Goal: Task Accomplishment & Management: Manage account settings

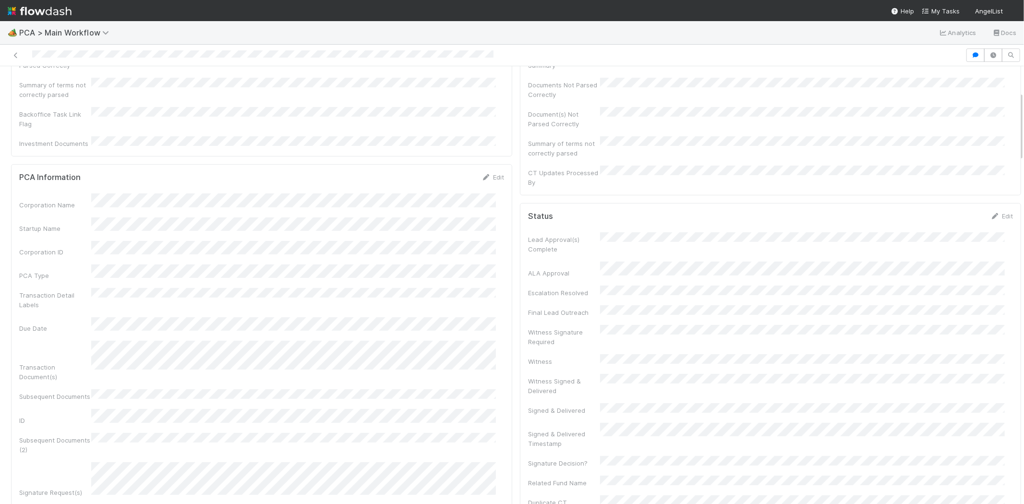
scroll to position [160, 0]
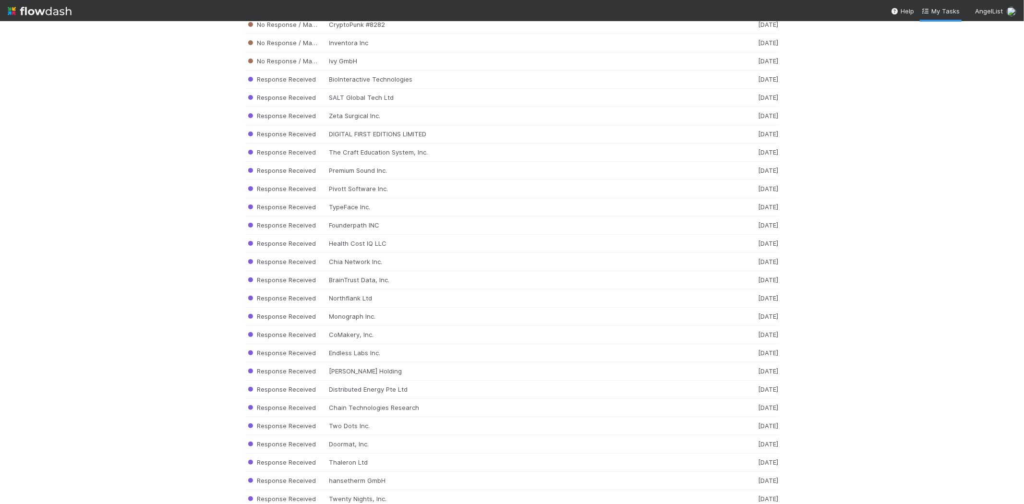
scroll to position [9609, 0]
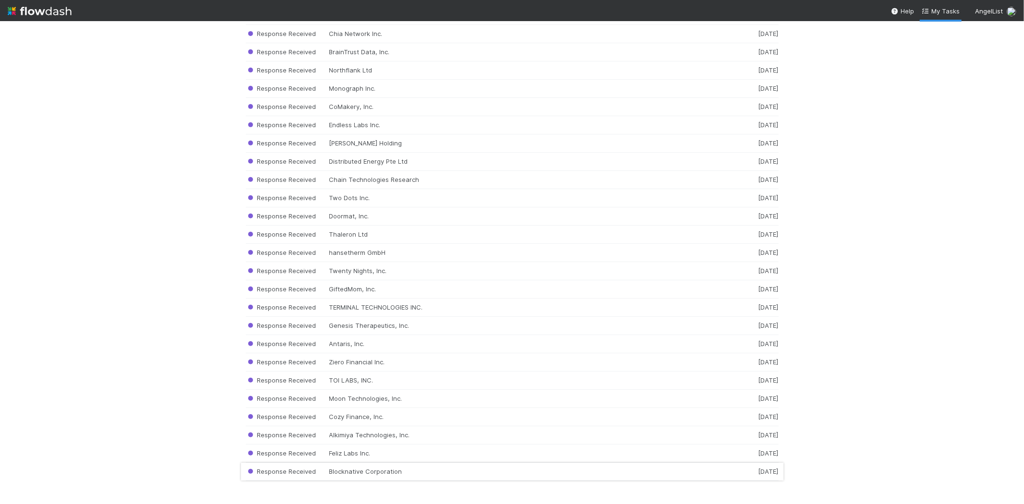
click at [413, 474] on div "Response Received Blocknative Corporation [DATE]" at bounding box center [512, 472] width 533 height 18
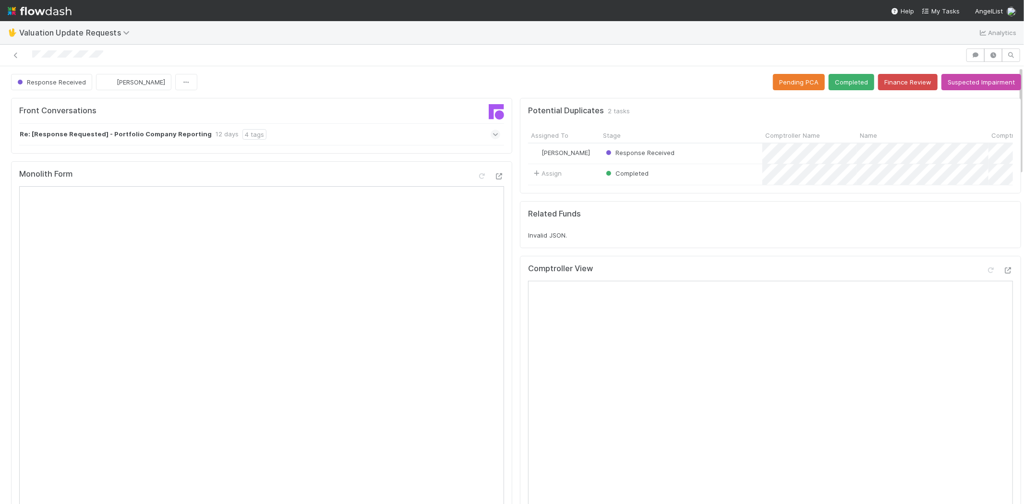
click at [484, 131] on div "Re: [Response Requested] - Portfolio Company Reporting 12 days 4 tags" at bounding box center [265, 134] width 493 height 22
click at [493, 133] on icon at bounding box center [496, 135] width 6 height 10
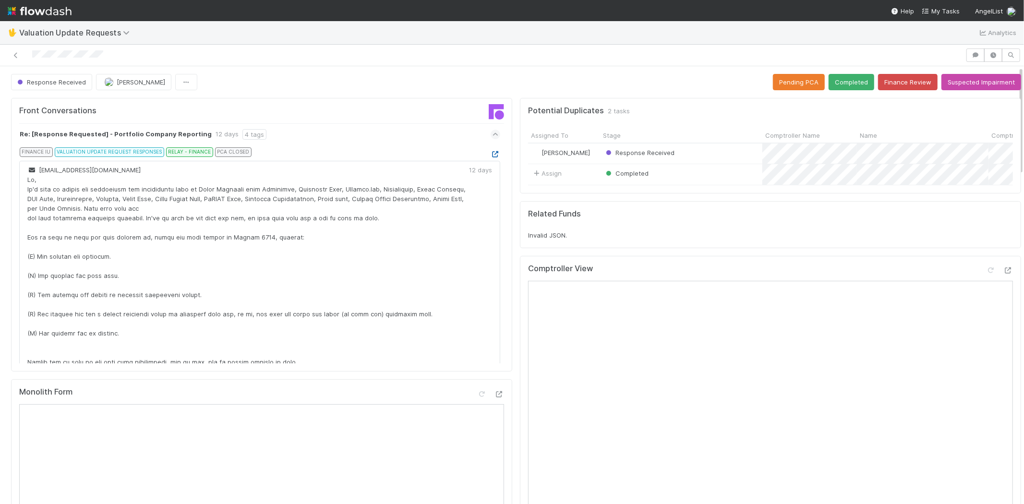
click at [491, 155] on icon at bounding box center [496, 154] width 10 height 6
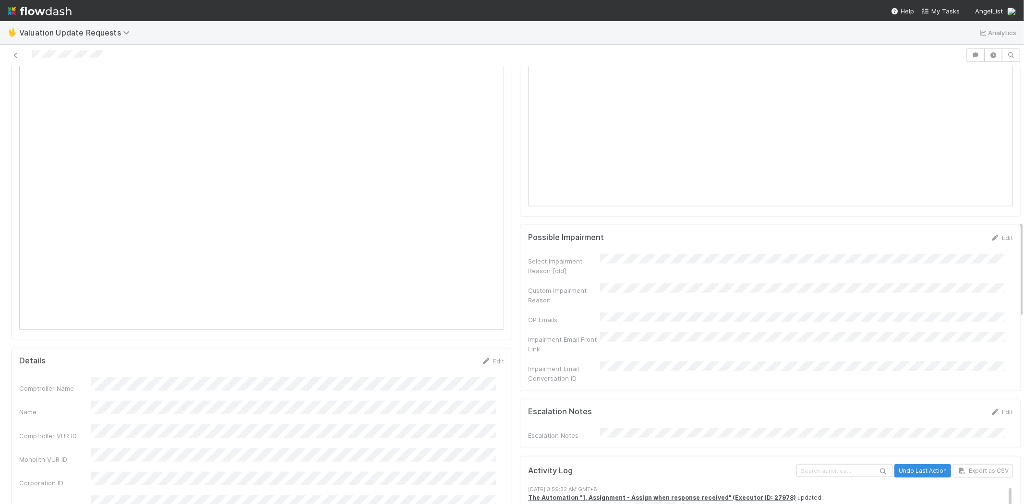
scroll to position [693, 0]
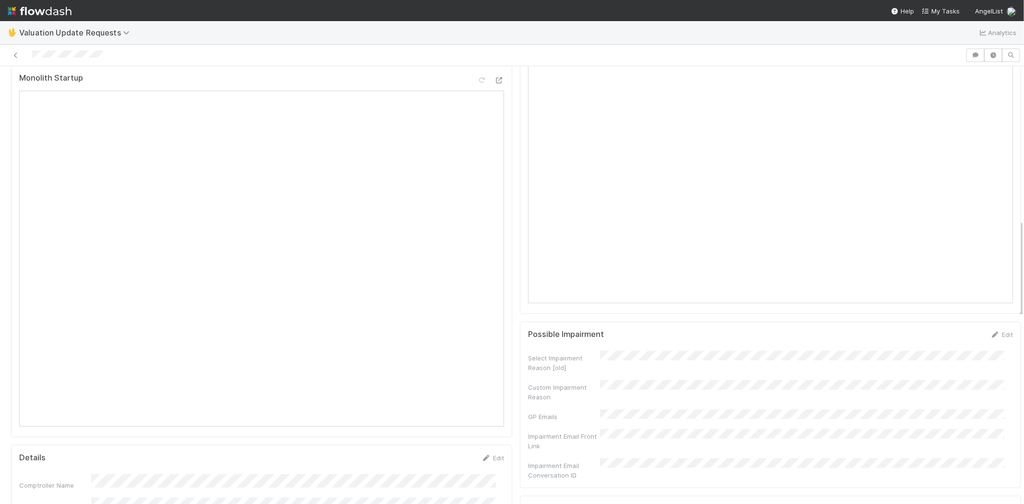
drag, startPoint x: 110, startPoint y: 54, endPoint x: 32, endPoint y: 49, distance: 78.9
click at [32, 49] on div at bounding box center [483, 54] width 958 height 13
click at [112, 52] on div at bounding box center [483, 54] width 958 height 13
drag, startPoint x: 110, startPoint y: 53, endPoint x: 31, endPoint y: 55, distance: 79.2
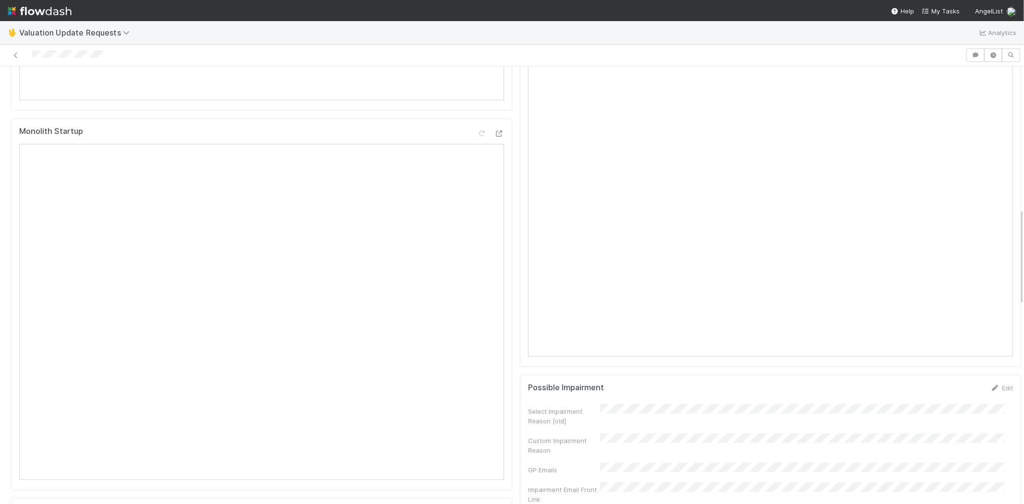
click at [31, 55] on div at bounding box center [483, 54] width 958 height 13
drag, startPoint x: 109, startPoint y: 56, endPoint x: 116, endPoint y: 53, distance: 7.8
click at [109, 54] on div at bounding box center [483, 54] width 958 height 13
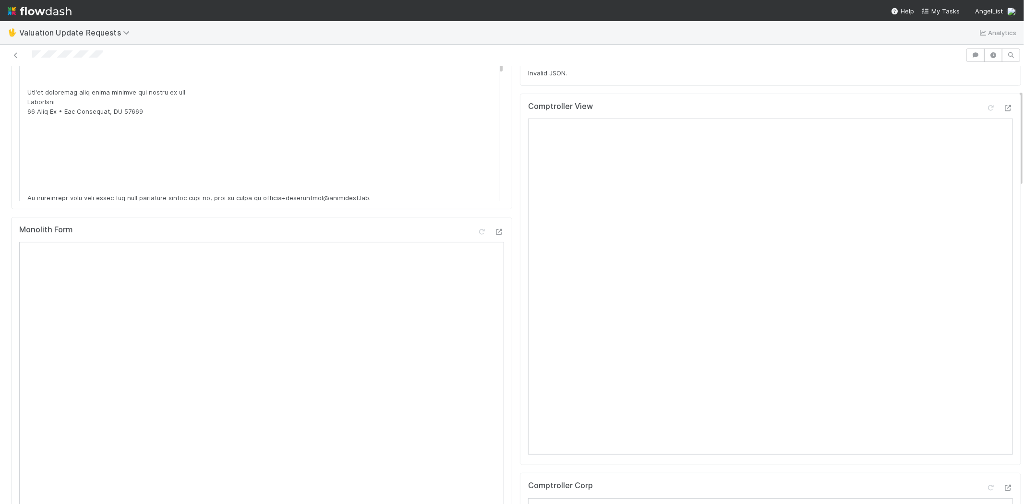
scroll to position [107, 0]
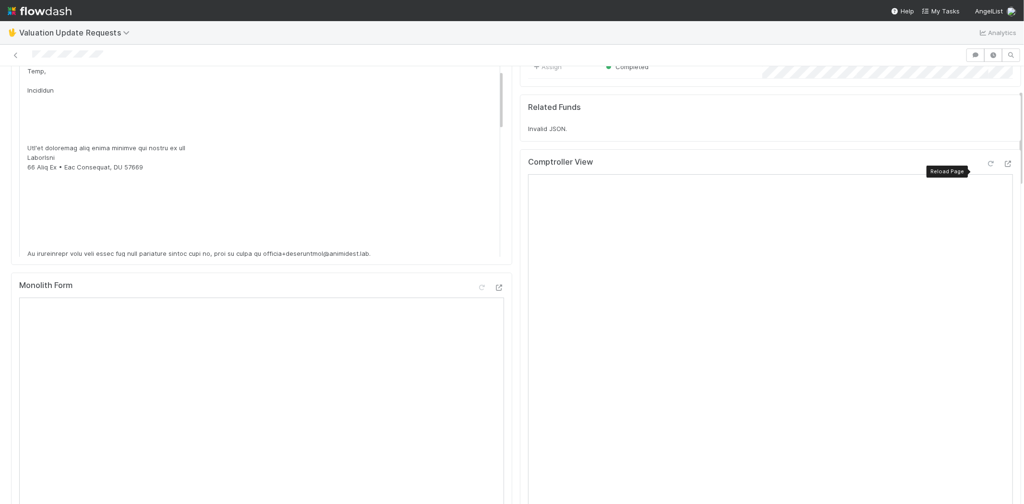
click at [986, 167] on icon at bounding box center [991, 164] width 10 height 6
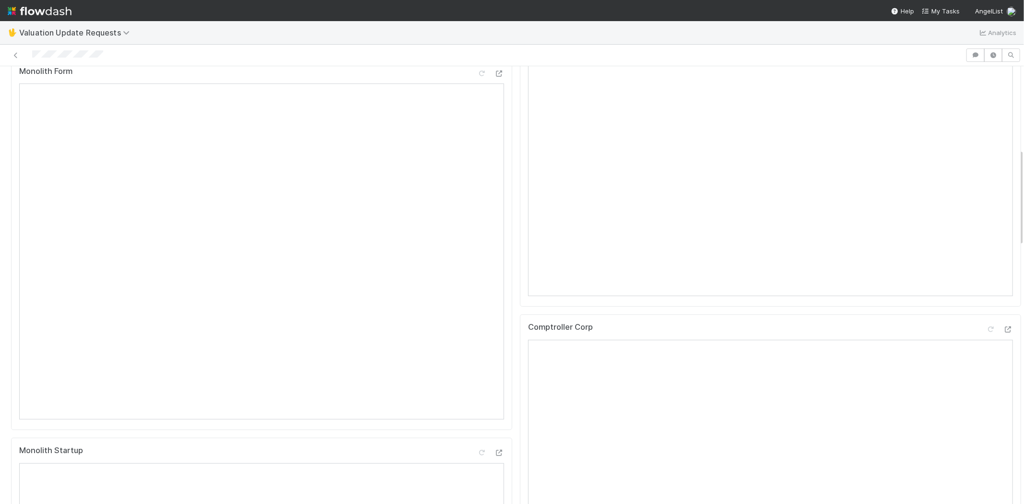
scroll to position [373, 0]
click at [986, 280] on icon at bounding box center [991, 277] width 10 height 6
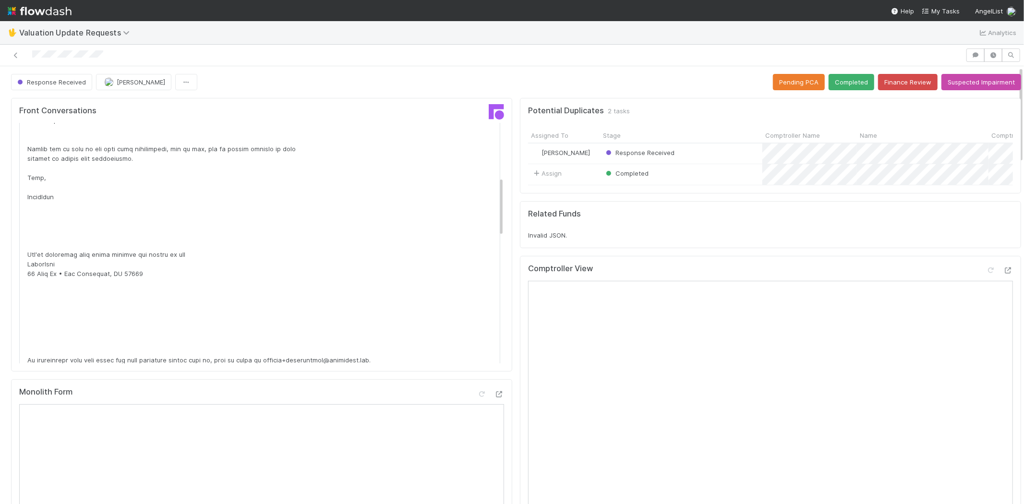
scroll to position [0, 0]
click at [842, 82] on button "Completed" at bounding box center [852, 82] width 46 height 16
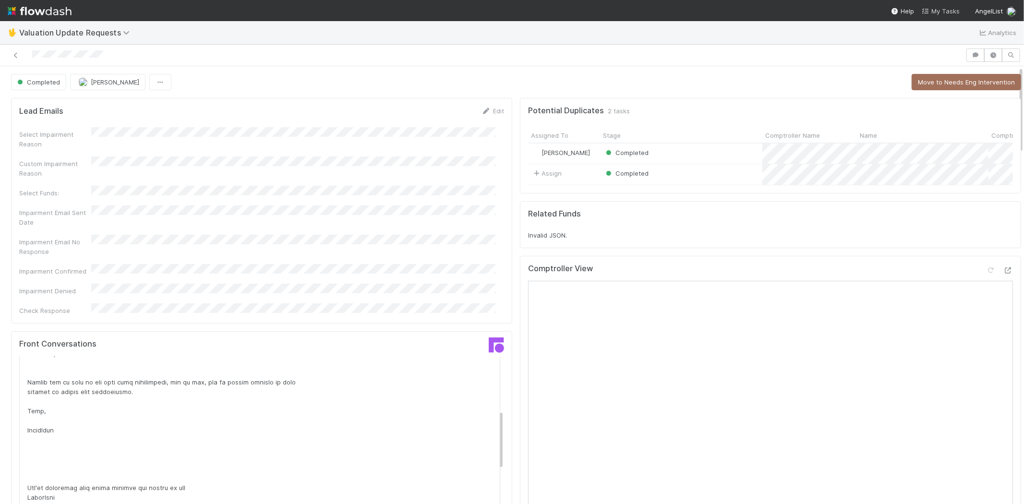
click at [946, 7] on span "My Tasks" at bounding box center [941, 11] width 38 height 8
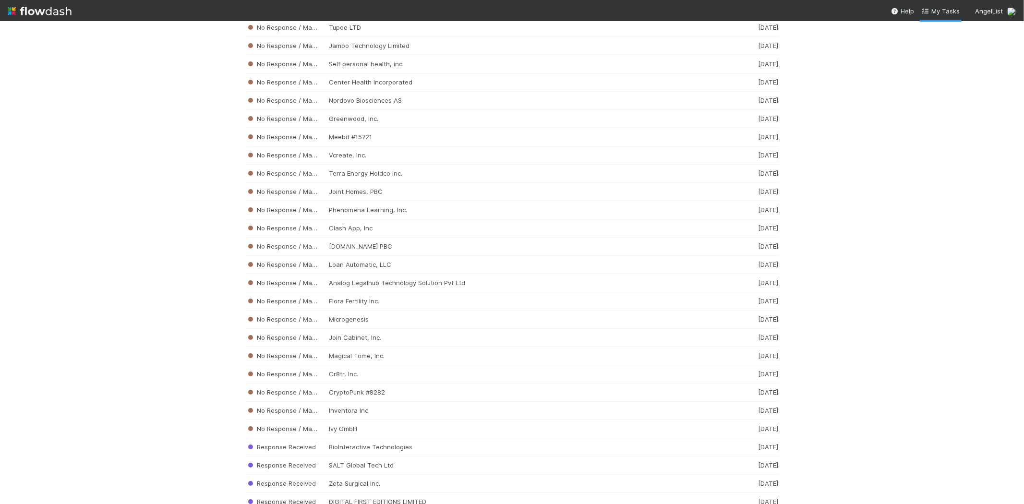
scroll to position [9590, 0]
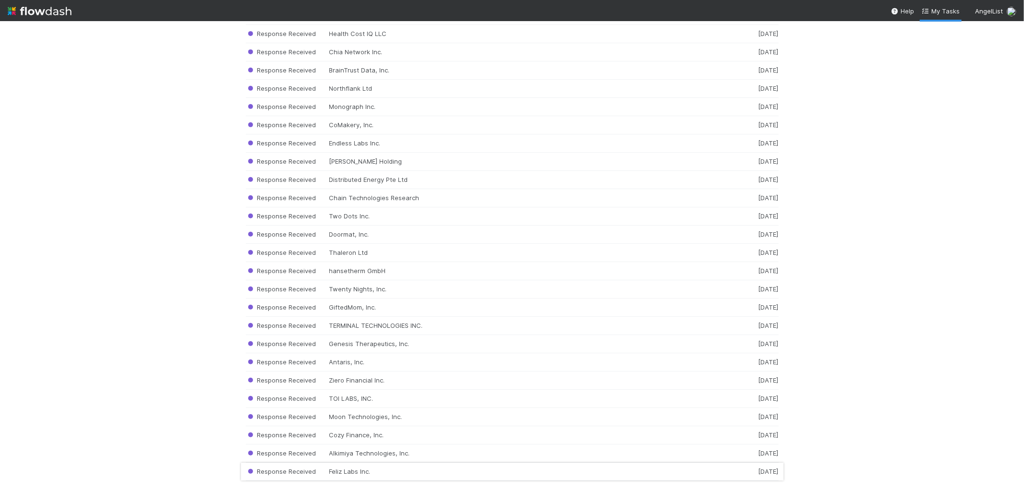
click at [329, 469] on div "Response Received Feliz Labs Inc. [DATE]" at bounding box center [512, 472] width 533 height 18
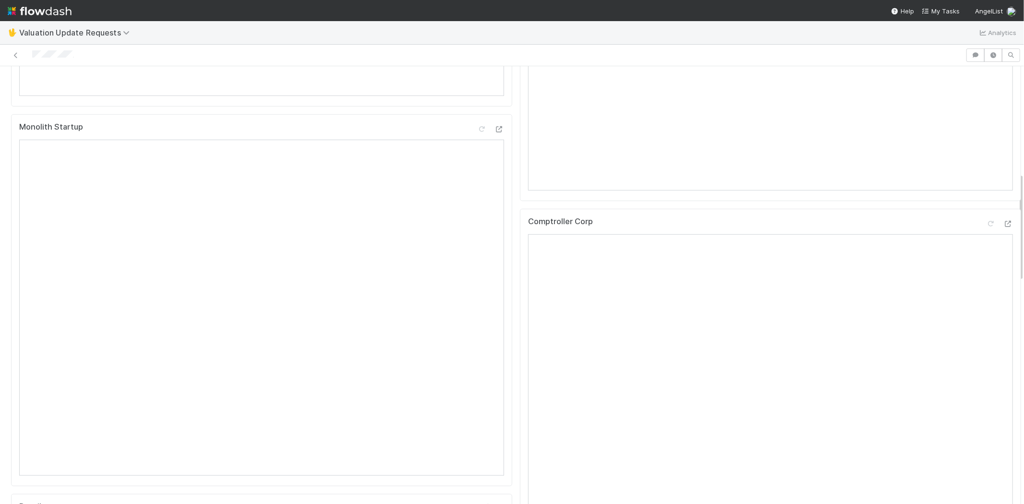
scroll to position [533, 0]
drag, startPoint x: 84, startPoint y: 54, endPoint x: 31, endPoint y: 48, distance: 53.1
click at [31, 48] on div at bounding box center [483, 54] width 958 height 13
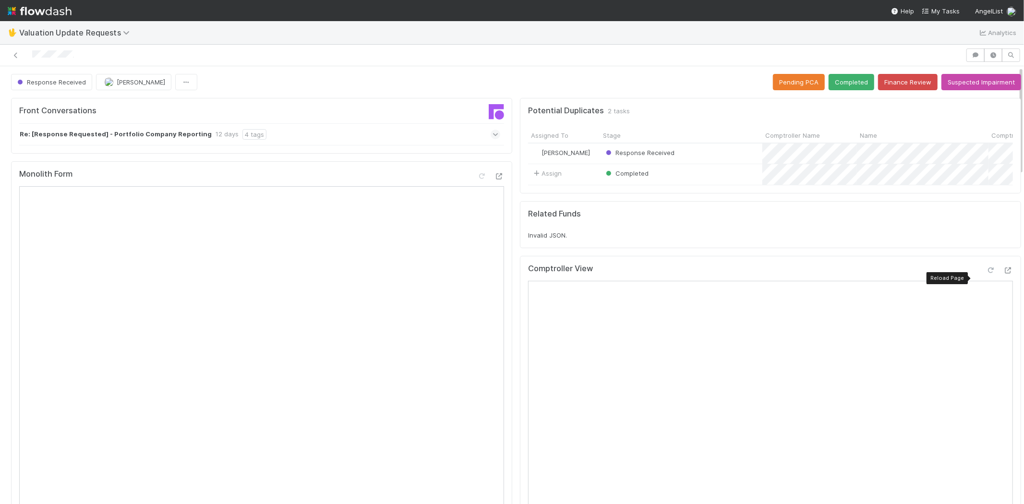
click at [986, 274] on icon at bounding box center [991, 270] width 10 height 6
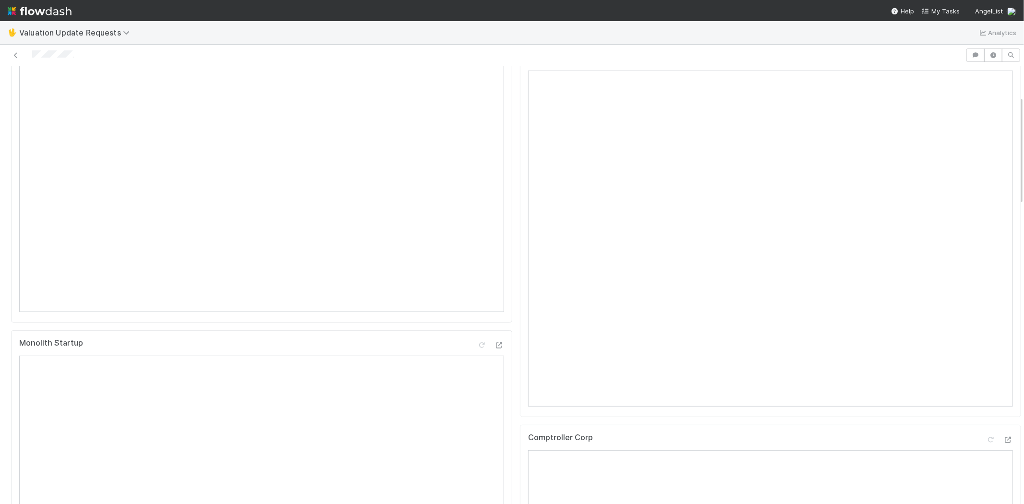
scroll to position [266, 0]
click at [986, 387] on icon at bounding box center [991, 384] width 10 height 6
click at [942, 9] on span "My Tasks" at bounding box center [941, 11] width 38 height 8
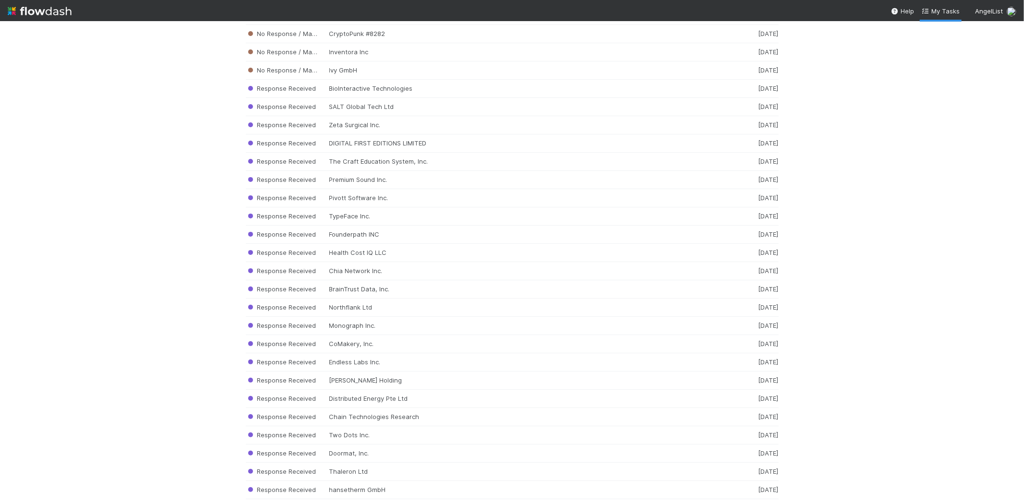
scroll to position [9590, 0]
click at [377, 479] on div "Response Received Feliz Labs Inc. [DATE]" at bounding box center [512, 472] width 533 height 18
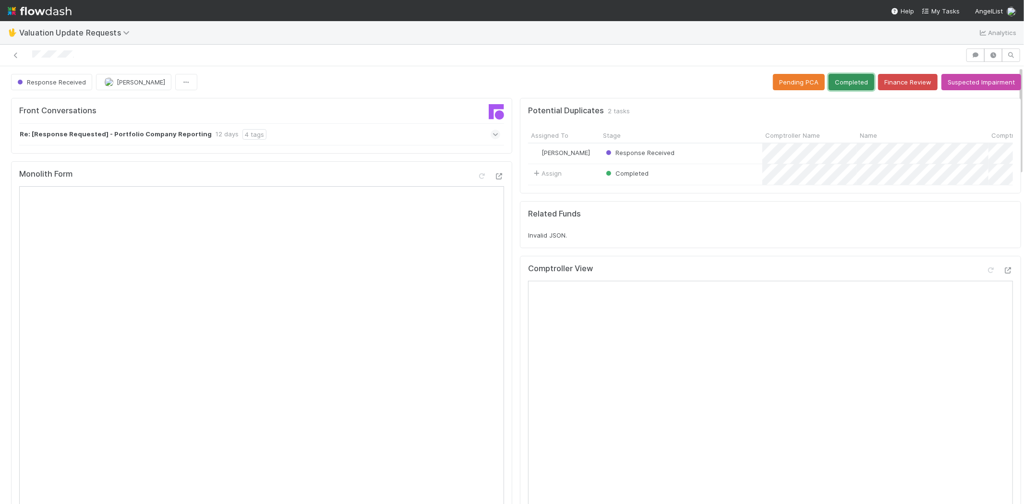
click at [833, 80] on button "Completed" at bounding box center [852, 82] width 46 height 16
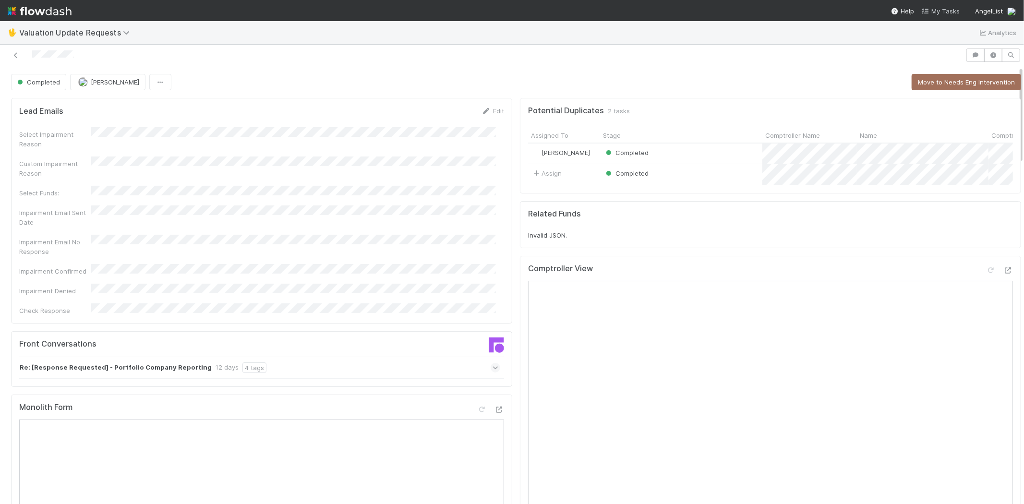
click at [934, 12] on span "My Tasks" at bounding box center [941, 11] width 38 height 8
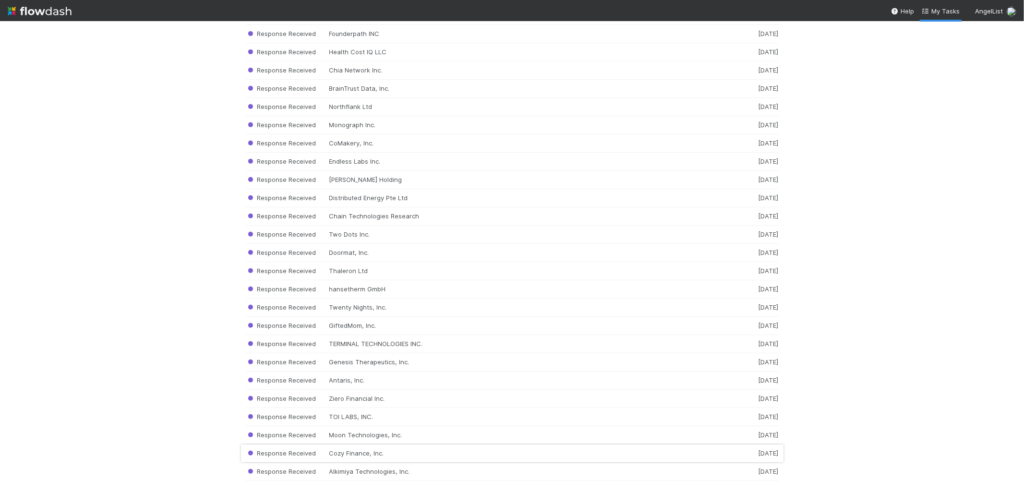
scroll to position [9572, 0]
click at [385, 473] on div "Response Received Alkimiya Technologies, Inc. [DATE]" at bounding box center [512, 472] width 533 height 18
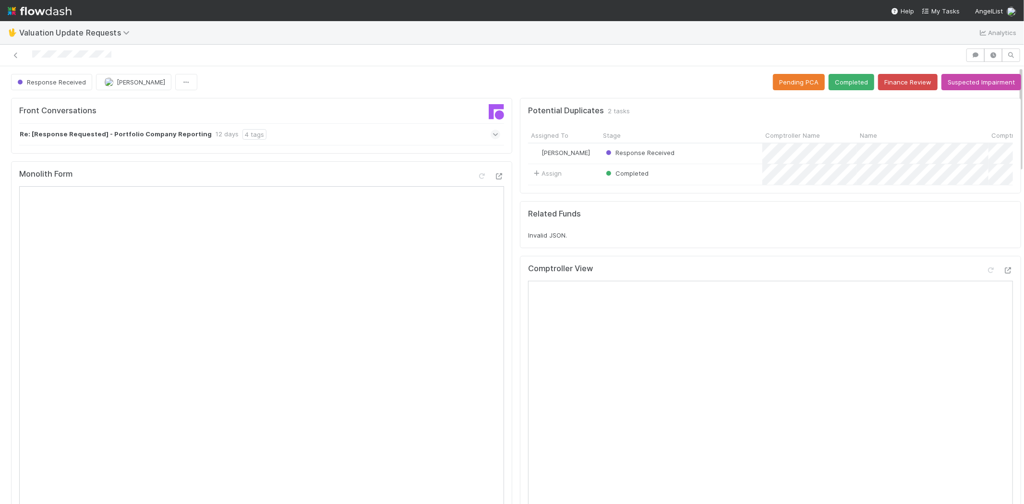
scroll to position [266, 0]
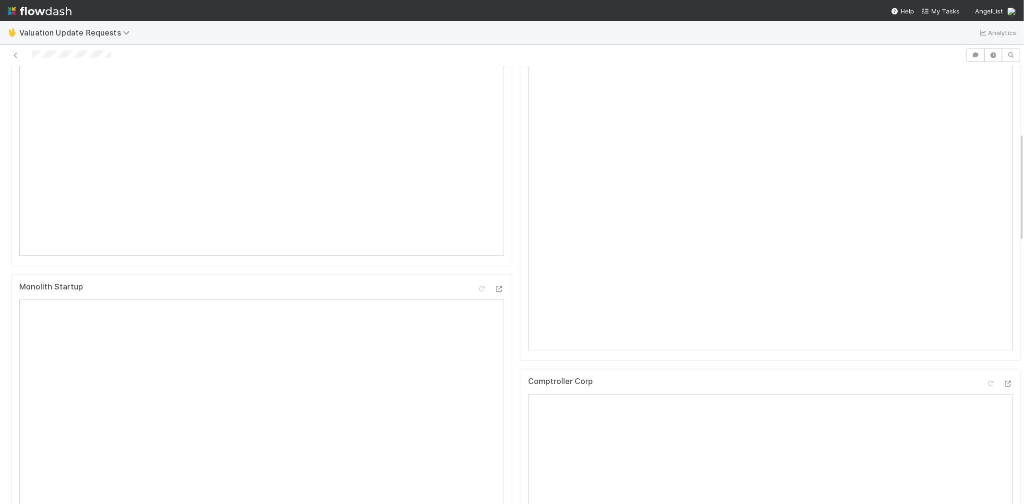
click at [114, 58] on div at bounding box center [483, 54] width 958 height 13
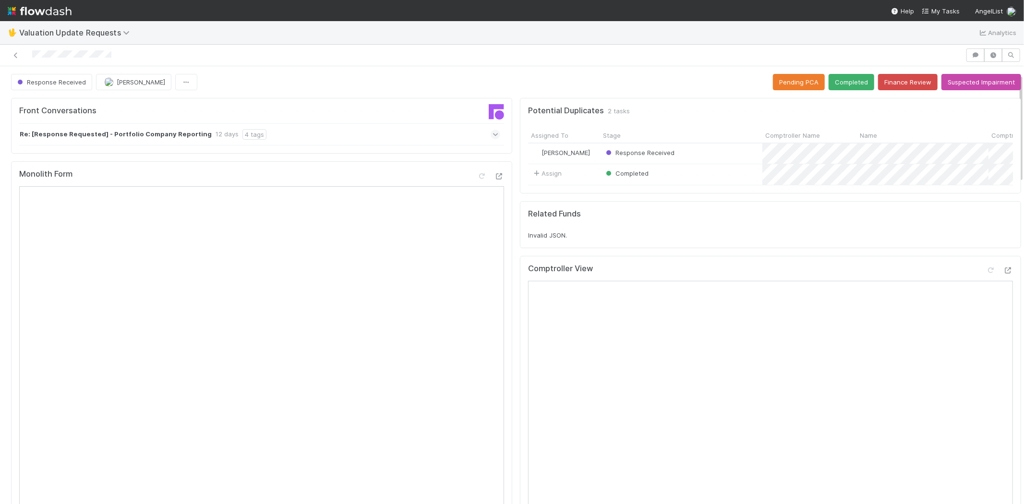
scroll to position [53, 0]
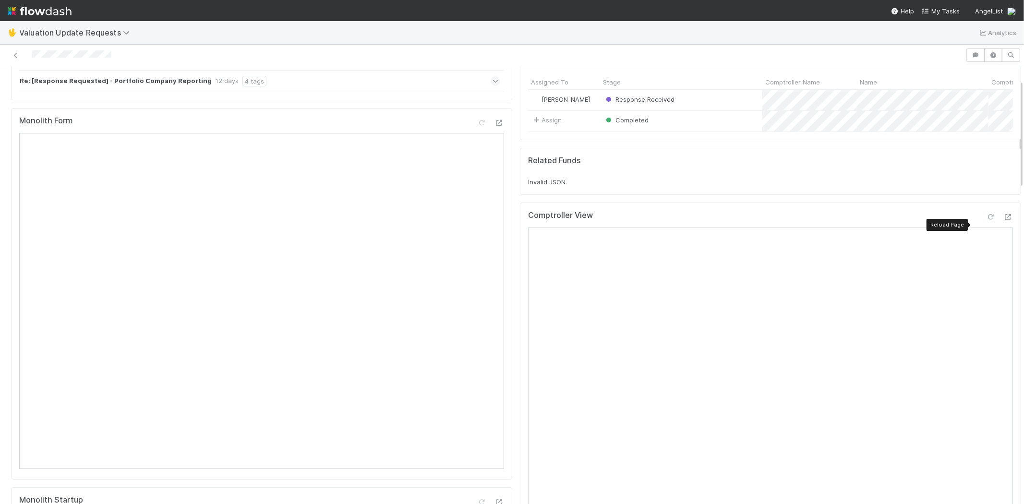
click at [986, 220] on icon at bounding box center [991, 217] width 10 height 6
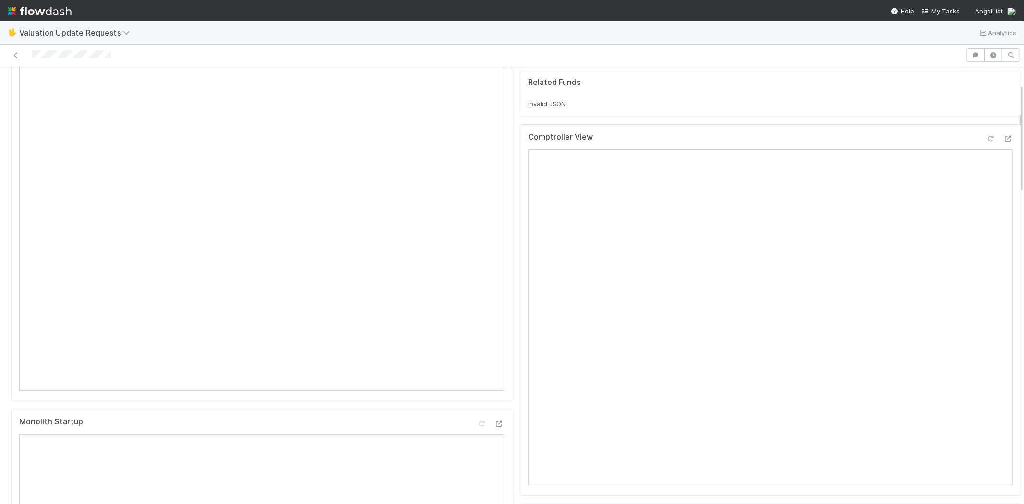
scroll to position [320, 0]
click at [986, 334] on icon at bounding box center [991, 330] width 10 height 6
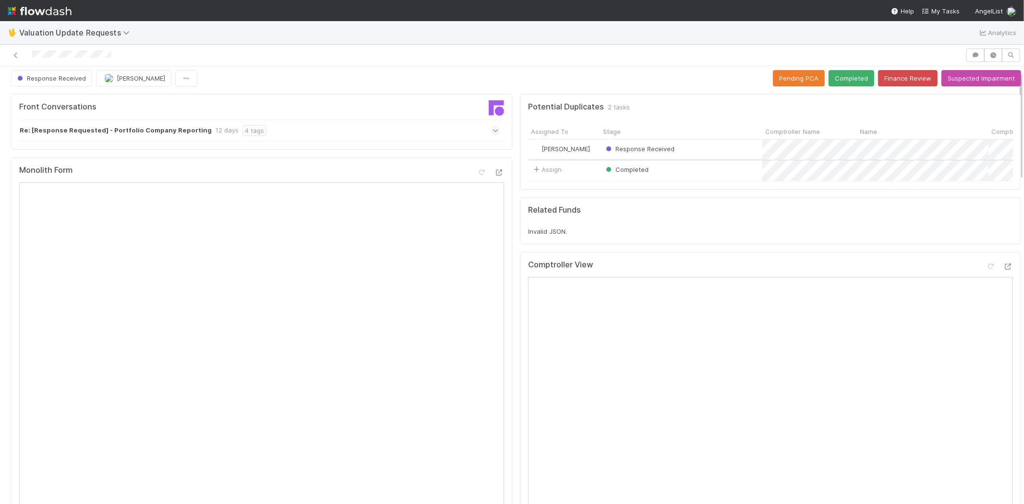
scroll to position [0, 0]
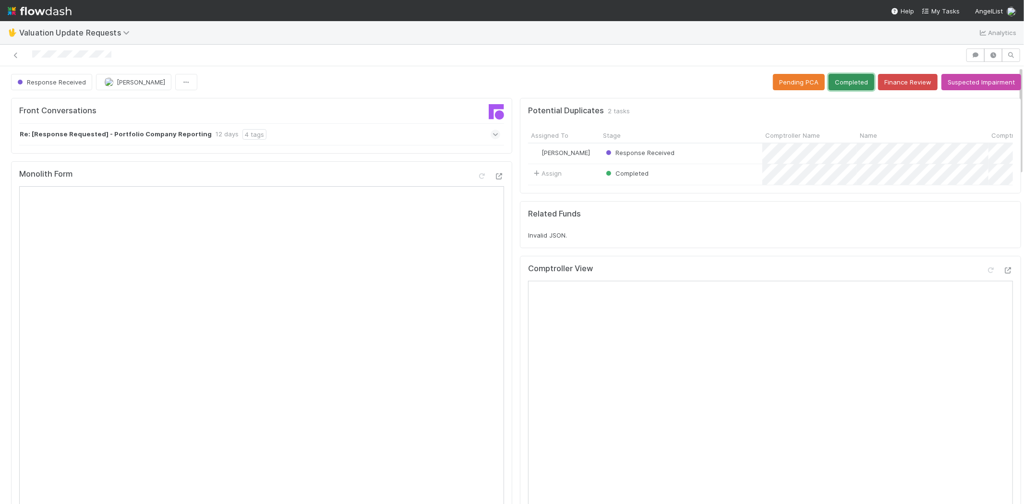
click at [838, 74] on button "Completed" at bounding box center [852, 82] width 46 height 16
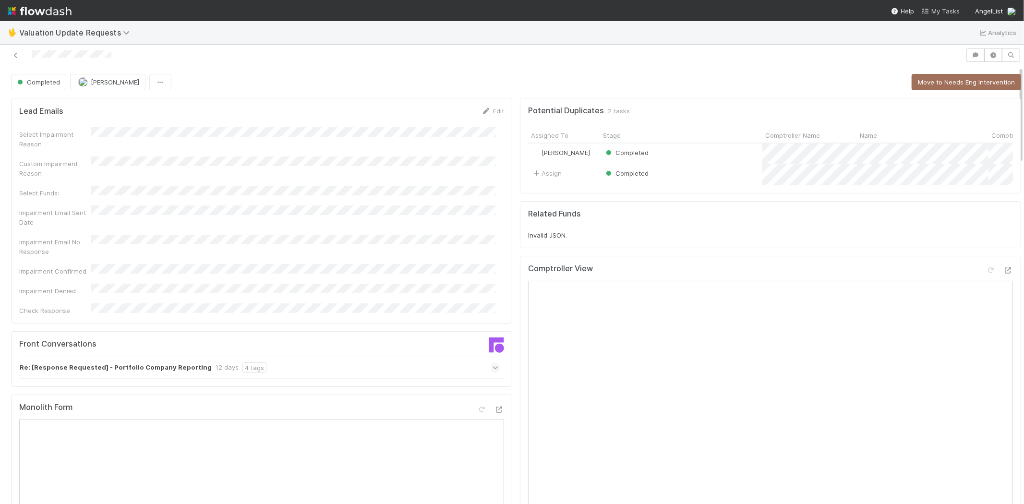
click at [942, 11] on span "My Tasks" at bounding box center [941, 11] width 38 height 8
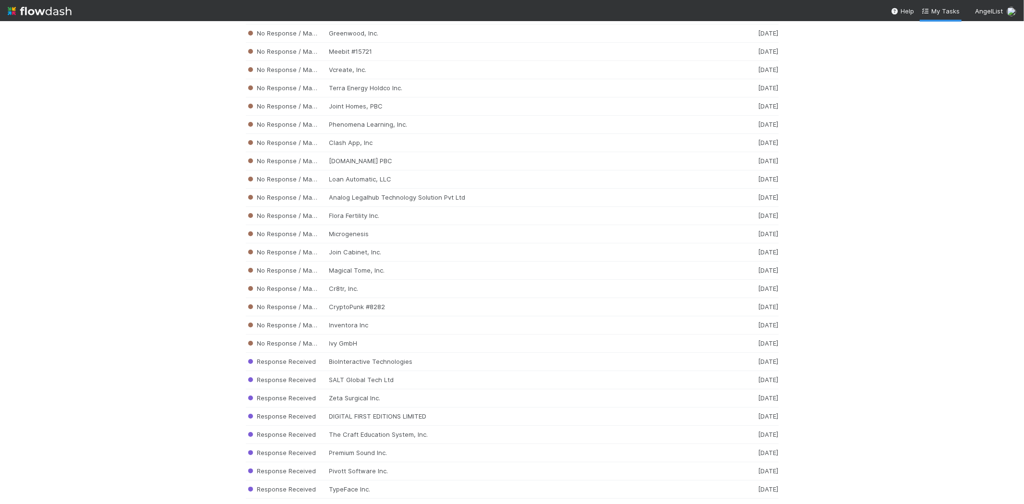
scroll to position [9554, 0]
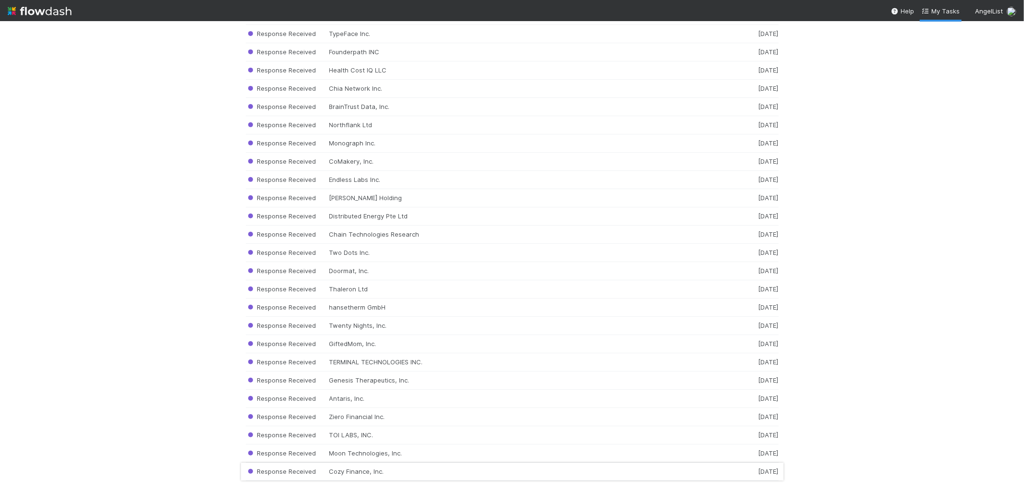
click at [356, 473] on div "Response Received Cozy Finance, Inc. [DATE]" at bounding box center [512, 472] width 533 height 18
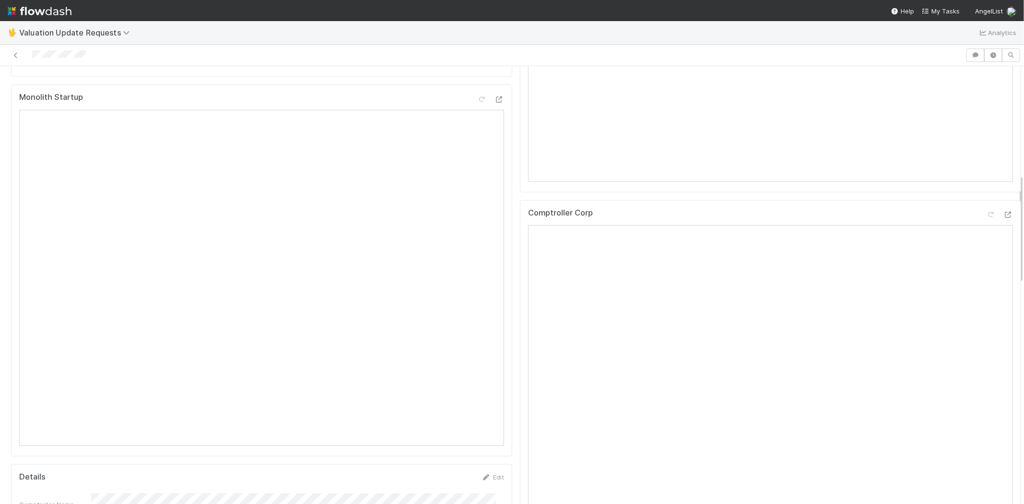
scroll to position [480, 0]
drag, startPoint x: 90, startPoint y: 52, endPoint x: 33, endPoint y: 49, distance: 57.2
click at [33, 49] on div at bounding box center [483, 54] width 958 height 13
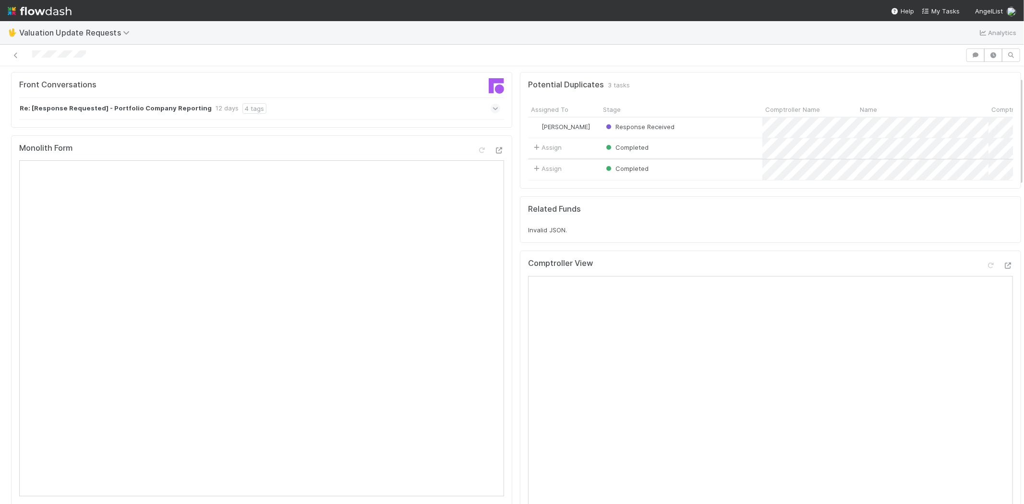
scroll to position [0, 0]
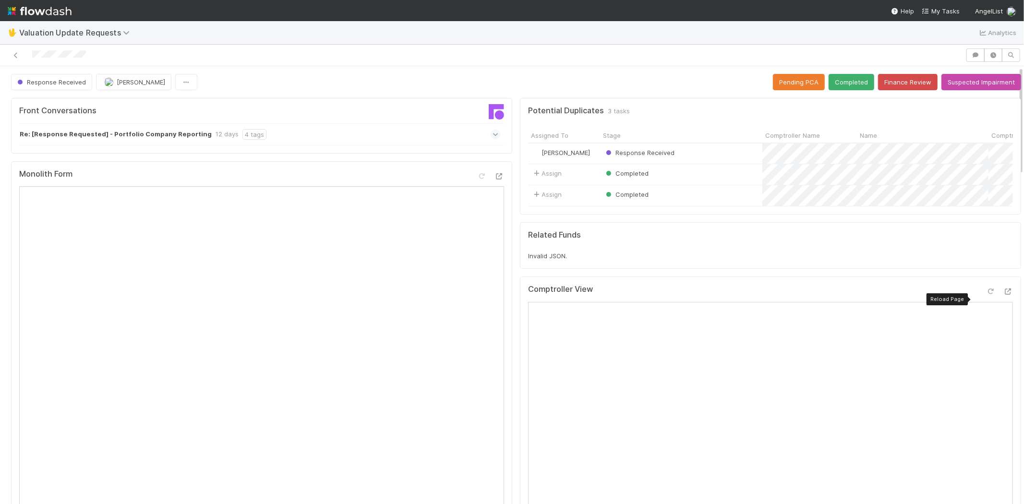
click at [986, 295] on icon at bounding box center [991, 292] width 10 height 6
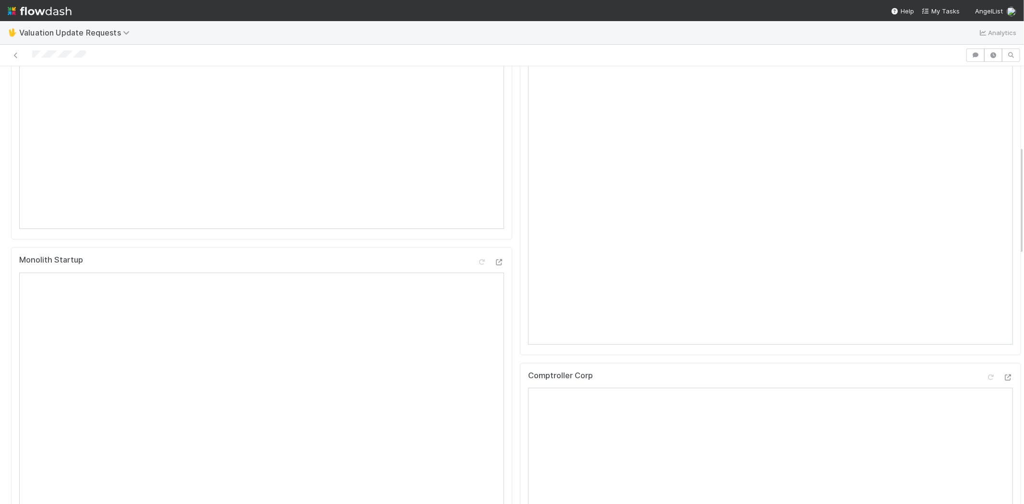
scroll to position [320, 0]
click at [986, 354] on icon at bounding box center [991, 351] width 10 height 6
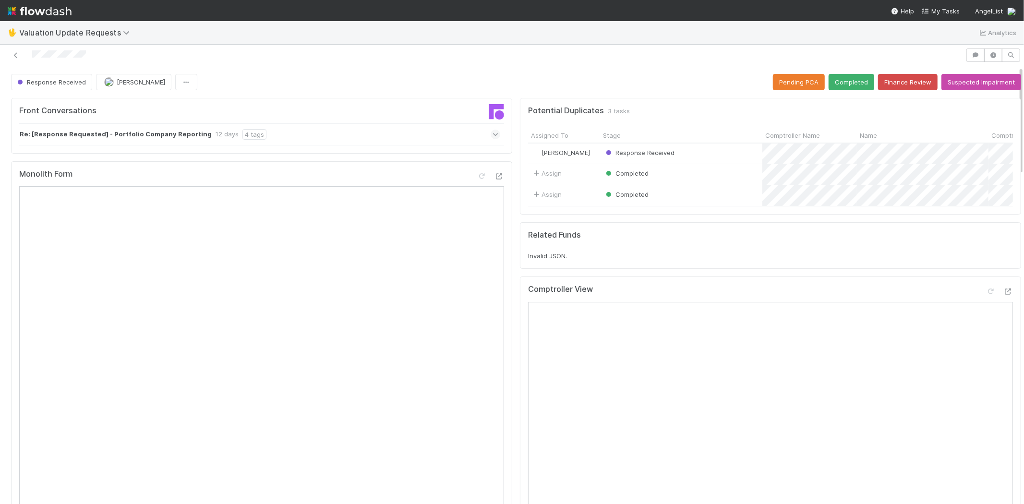
scroll to position [0, 0]
click at [829, 82] on button "Completed" at bounding box center [852, 82] width 46 height 16
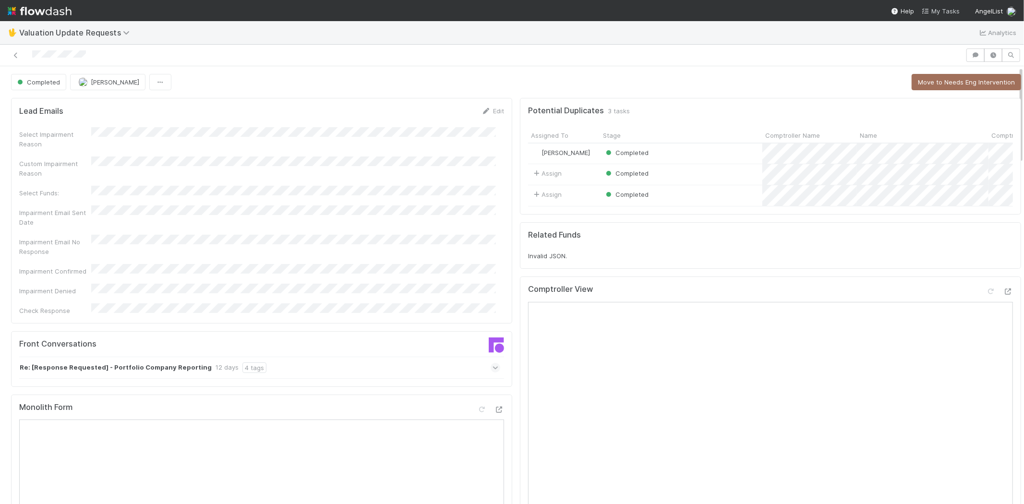
click at [943, 9] on span "My Tasks" at bounding box center [941, 11] width 38 height 8
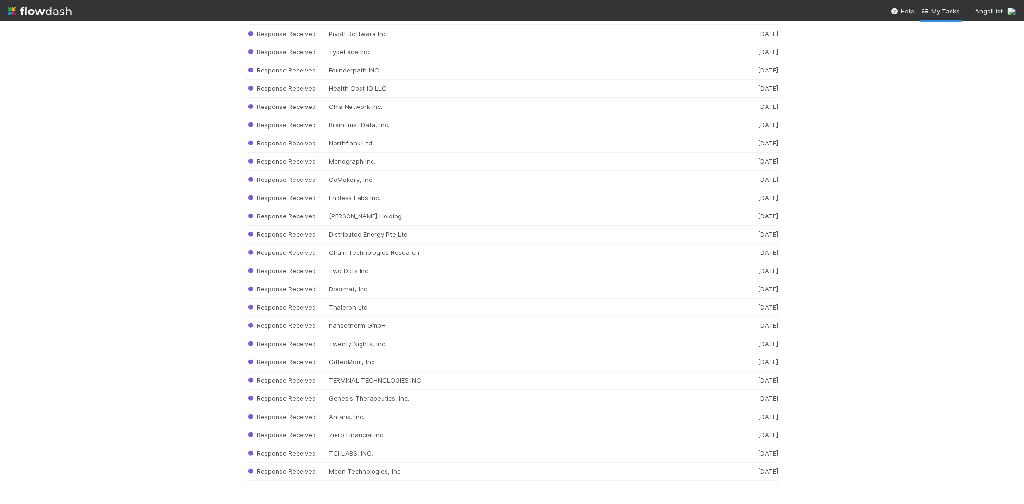
scroll to position [9536, 0]
click at [383, 471] on div "Response Received Moon Technologies, Inc. [DATE]" at bounding box center [512, 472] width 533 height 18
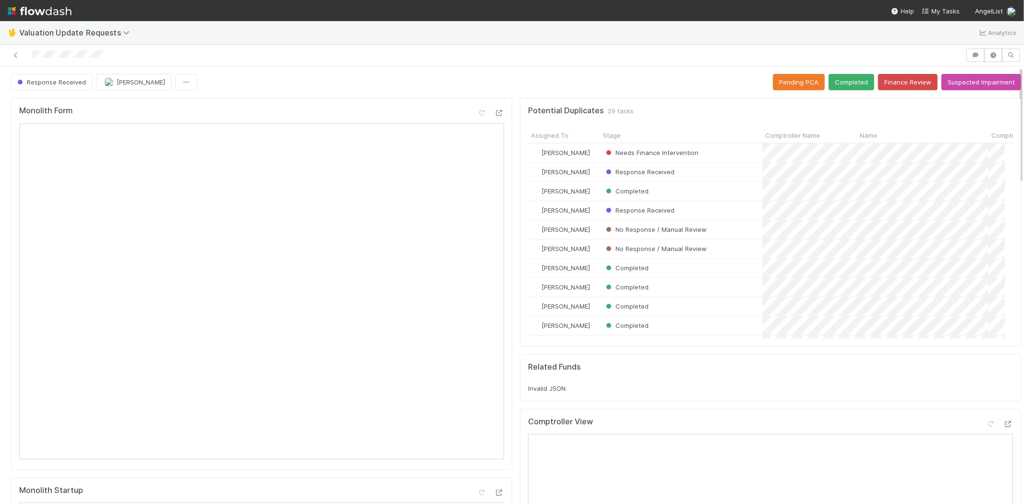
scroll to position [187, 469]
click at [1003, 422] on icon at bounding box center [1008, 424] width 10 height 6
click at [34, 55] on div at bounding box center [483, 54] width 958 height 13
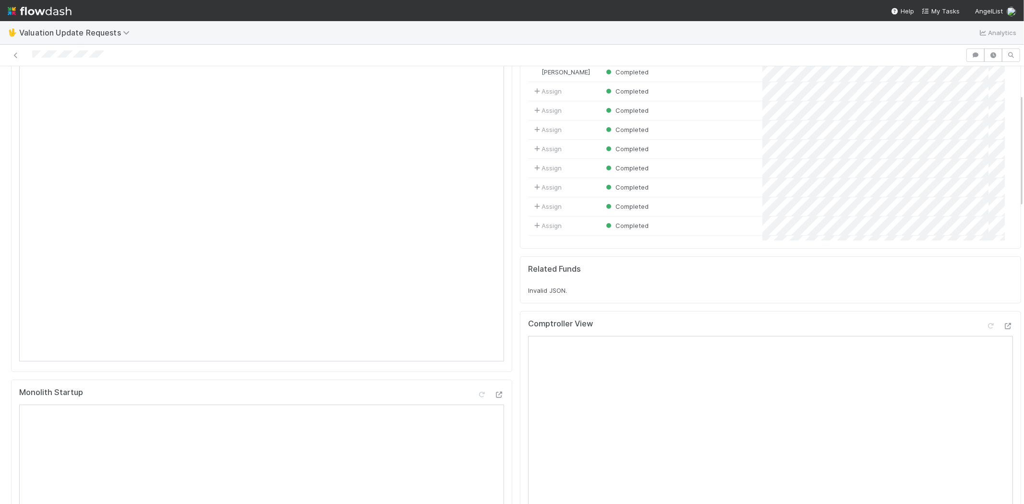
scroll to position [107, 0]
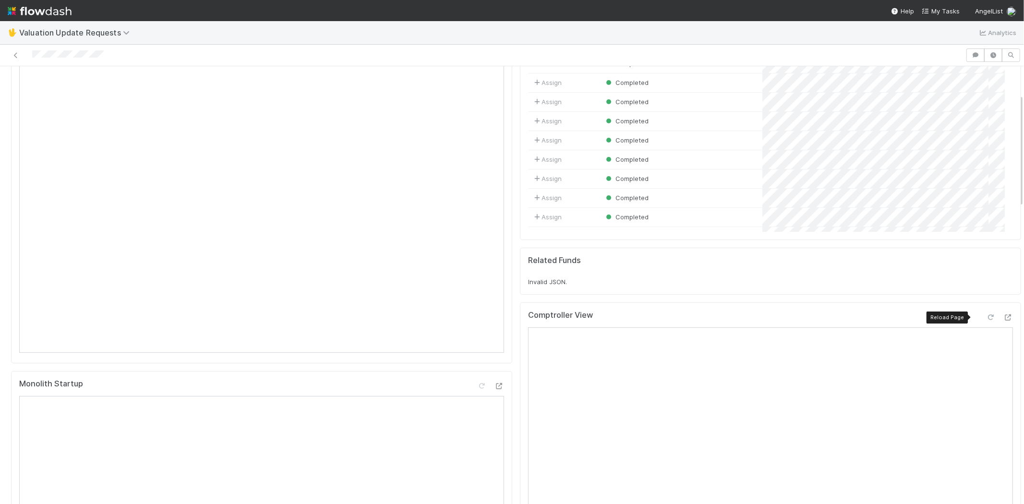
click at [986, 317] on icon at bounding box center [991, 317] width 10 height 6
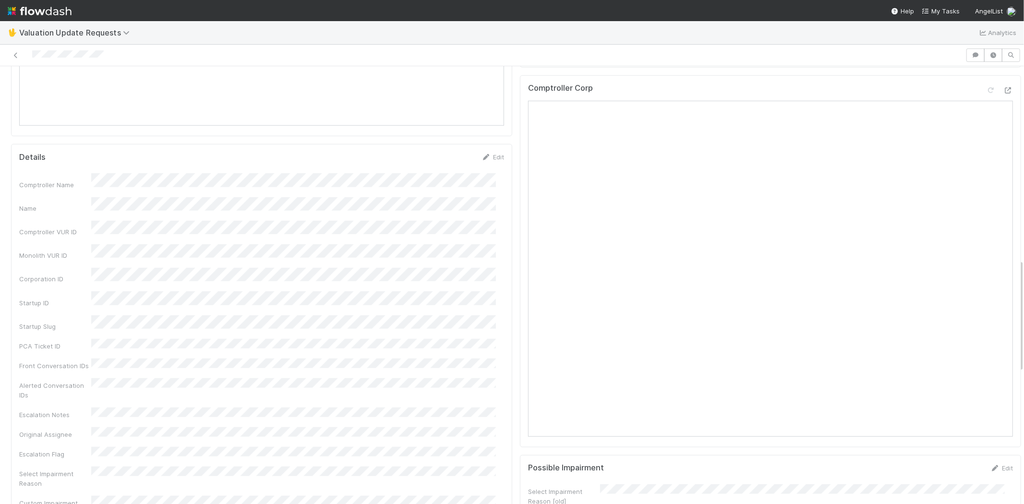
scroll to position [640, 0]
click at [986, 164] on icon at bounding box center [991, 163] width 10 height 6
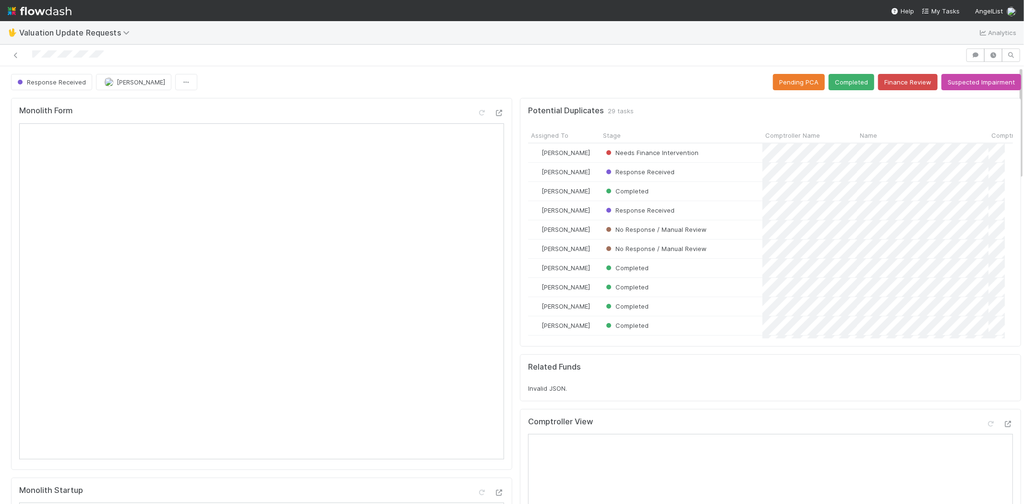
scroll to position [0, 0]
click at [838, 79] on button "Completed" at bounding box center [852, 82] width 46 height 16
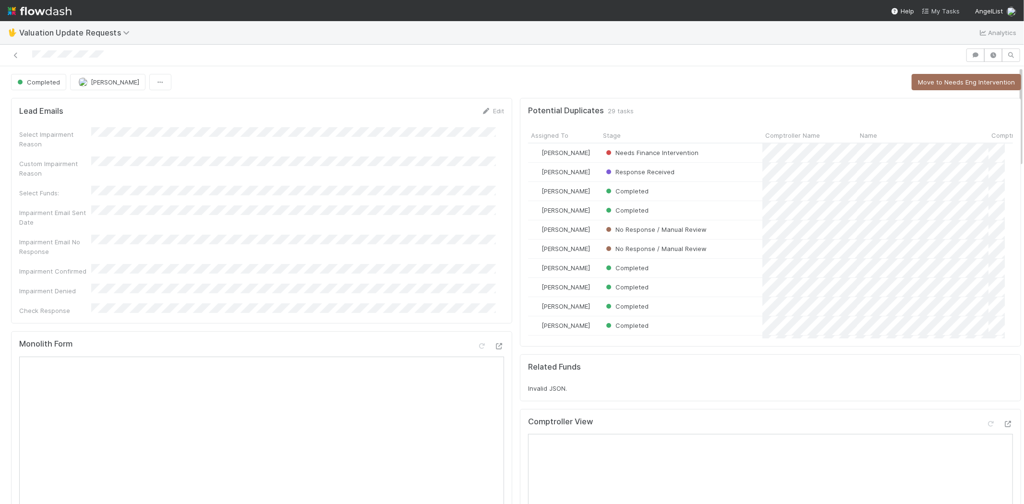
click at [947, 12] on span "My Tasks" at bounding box center [941, 11] width 38 height 8
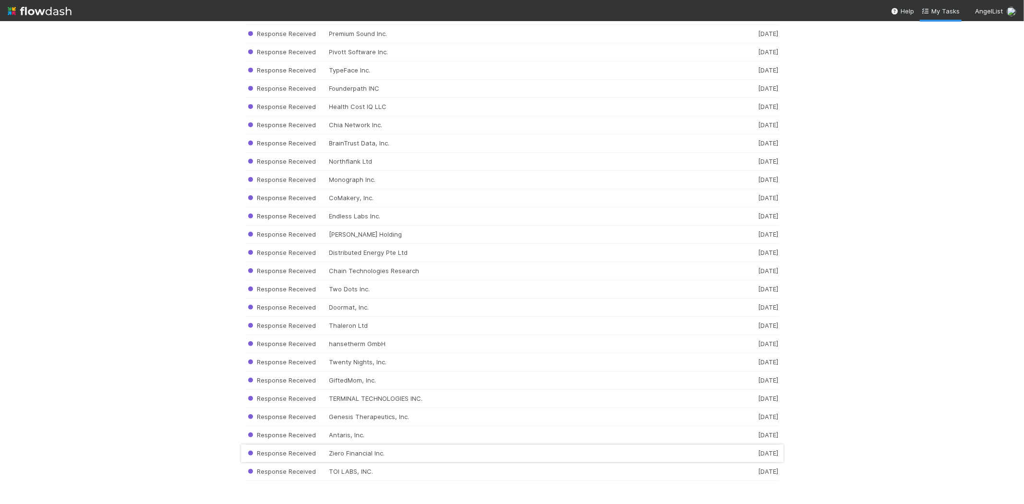
scroll to position [9517, 0]
click at [344, 463] on div "Response Received TOI LABS, INC. [DATE]" at bounding box center [512, 472] width 533 height 18
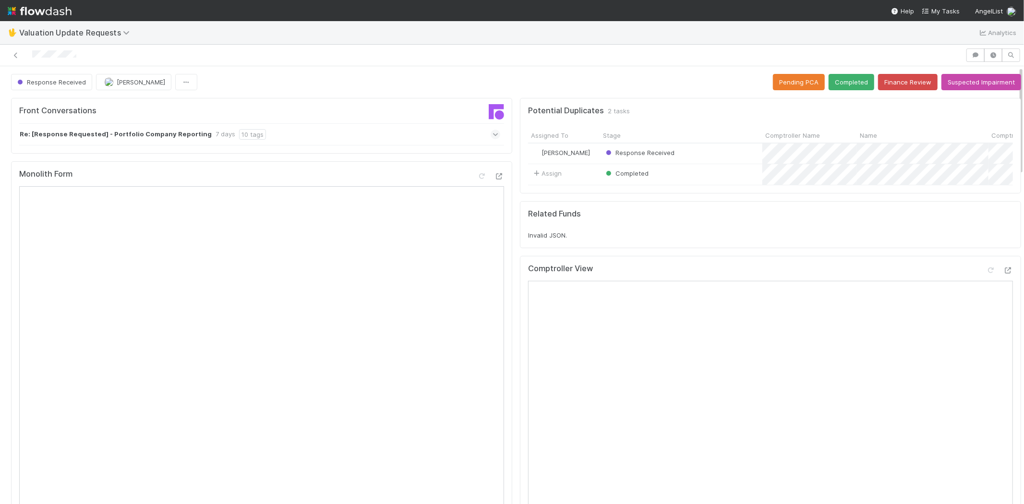
click at [493, 133] on icon at bounding box center [496, 135] width 6 height 10
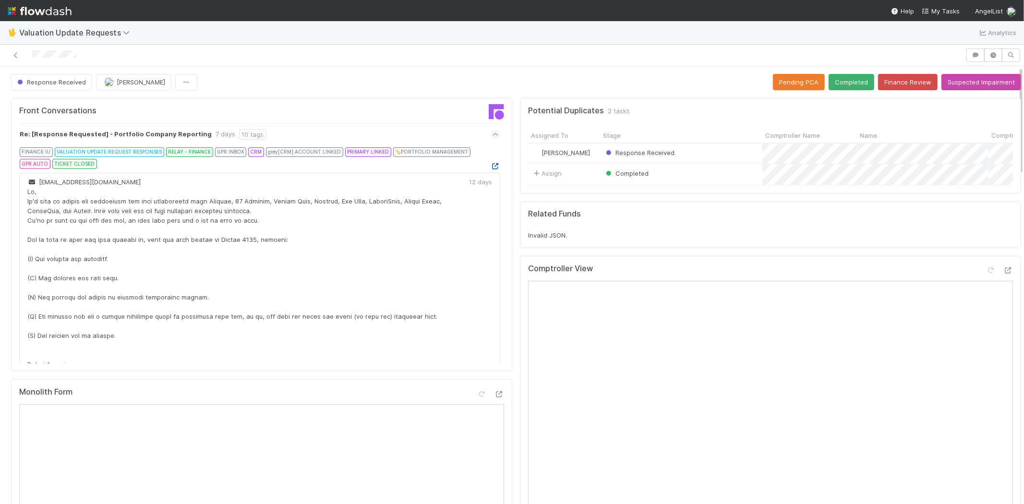
click at [491, 169] on icon at bounding box center [496, 166] width 10 height 6
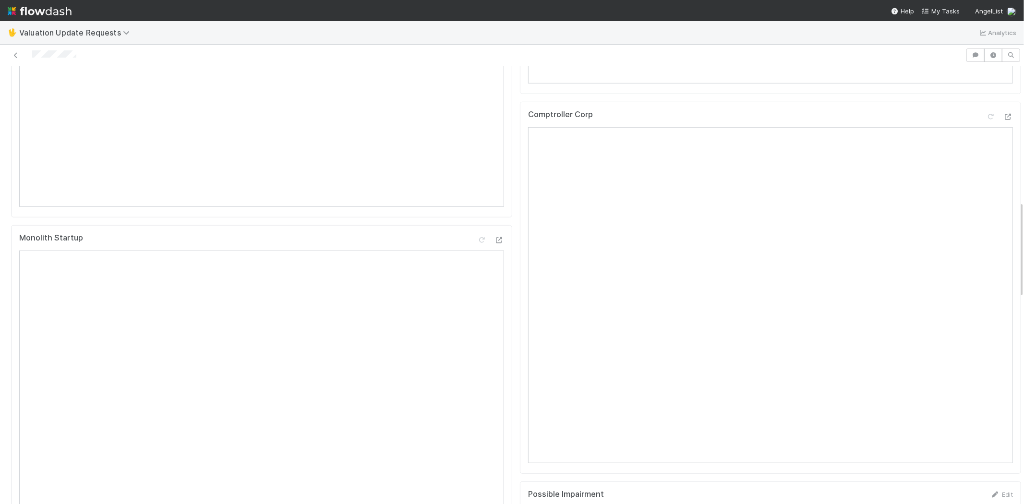
scroll to position [747, 0]
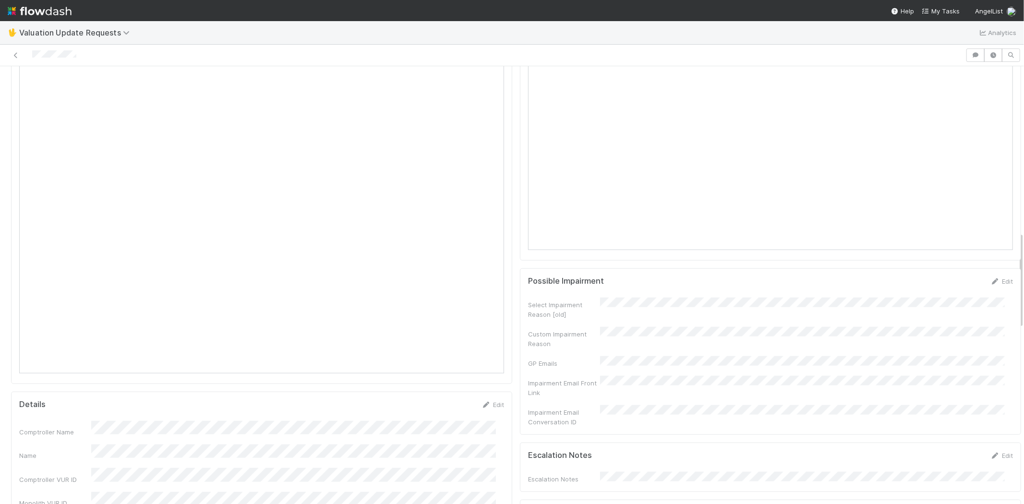
click at [32, 53] on div at bounding box center [483, 54] width 958 height 13
click at [85, 55] on div at bounding box center [483, 54] width 958 height 13
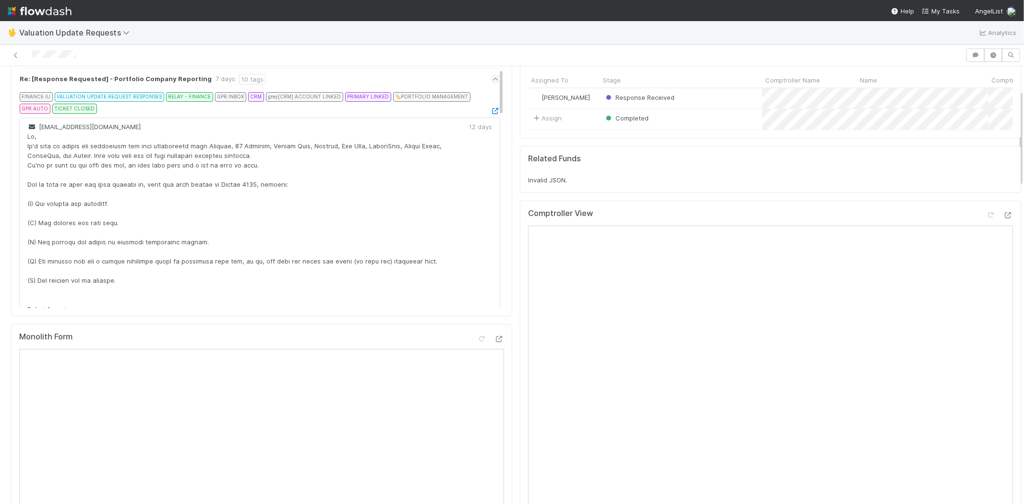
scroll to position [0, 0]
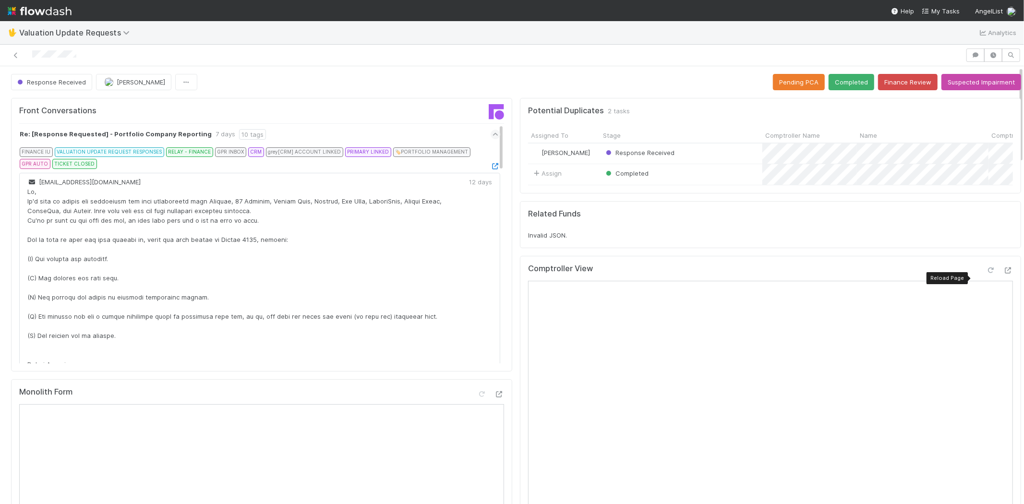
click at [986, 274] on icon at bounding box center [991, 270] width 10 height 6
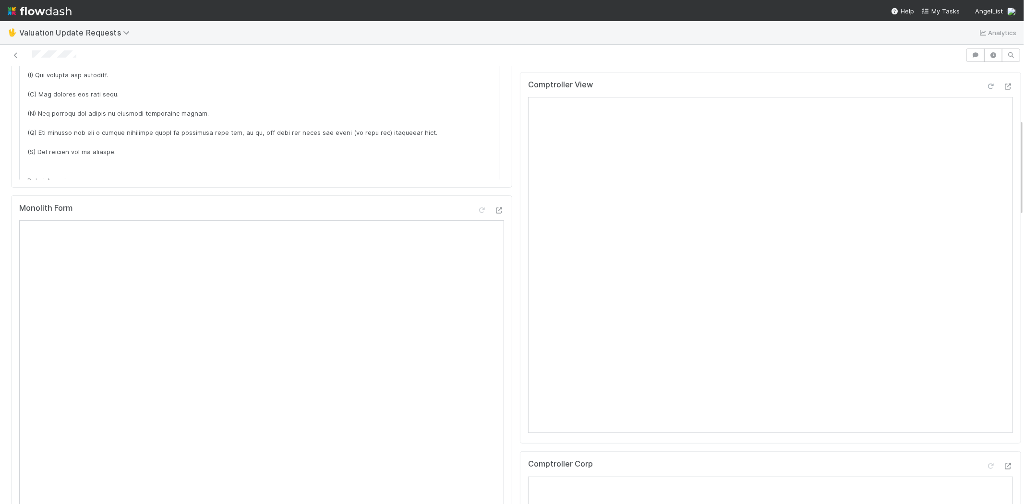
scroll to position [266, 0]
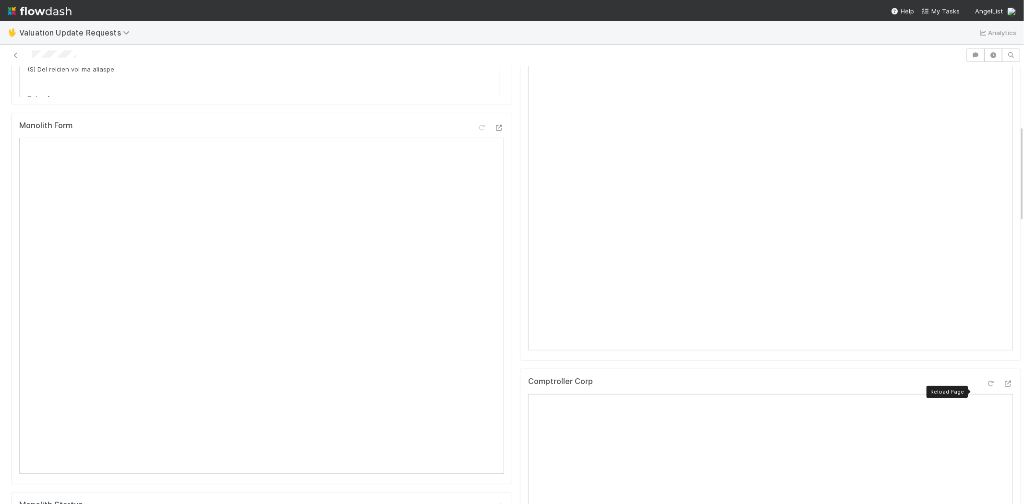
click at [986, 387] on icon at bounding box center [991, 384] width 10 height 6
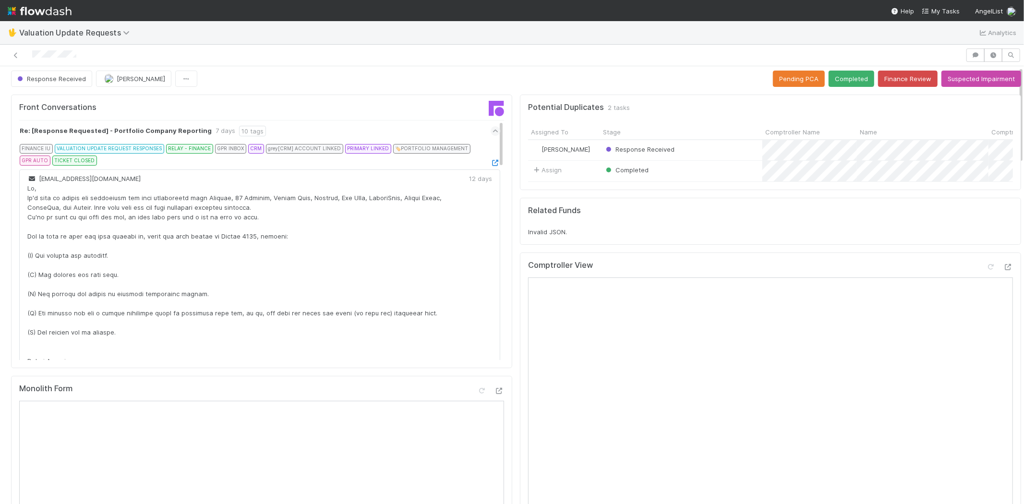
scroll to position [0, 0]
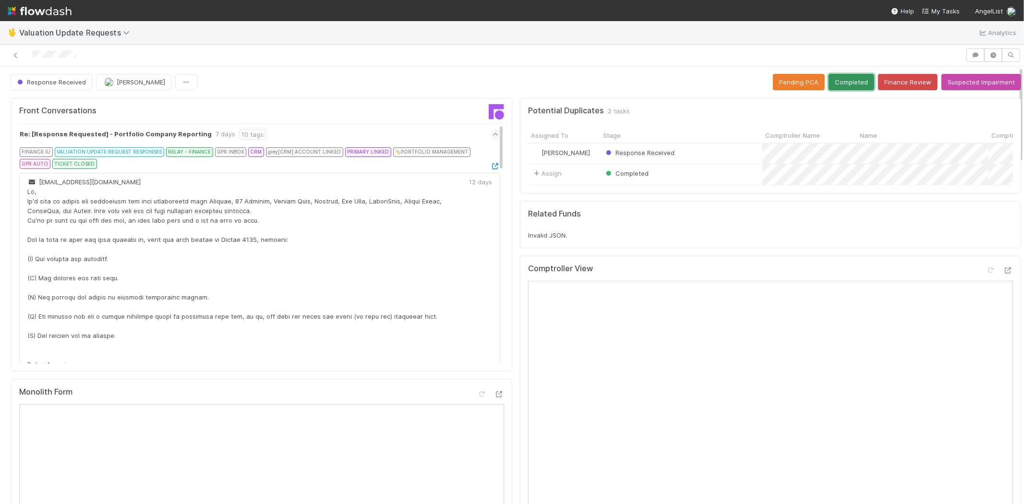
click at [838, 75] on button "Completed" at bounding box center [852, 82] width 46 height 16
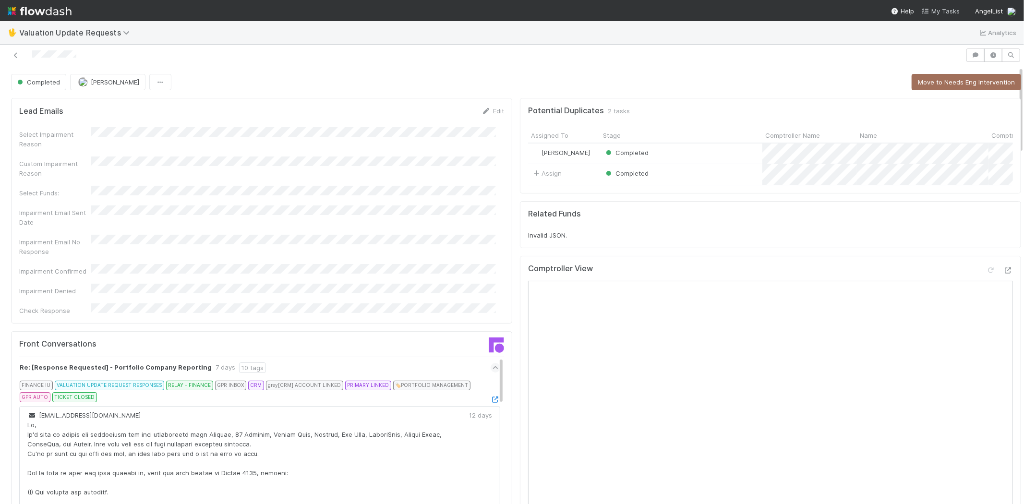
click at [949, 11] on span "My Tasks" at bounding box center [941, 11] width 38 height 8
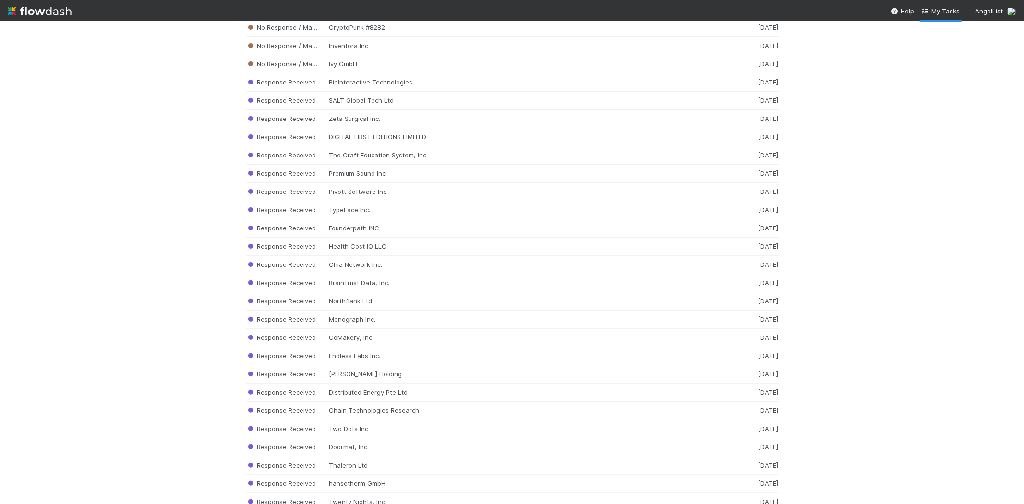
scroll to position [9499, 0]
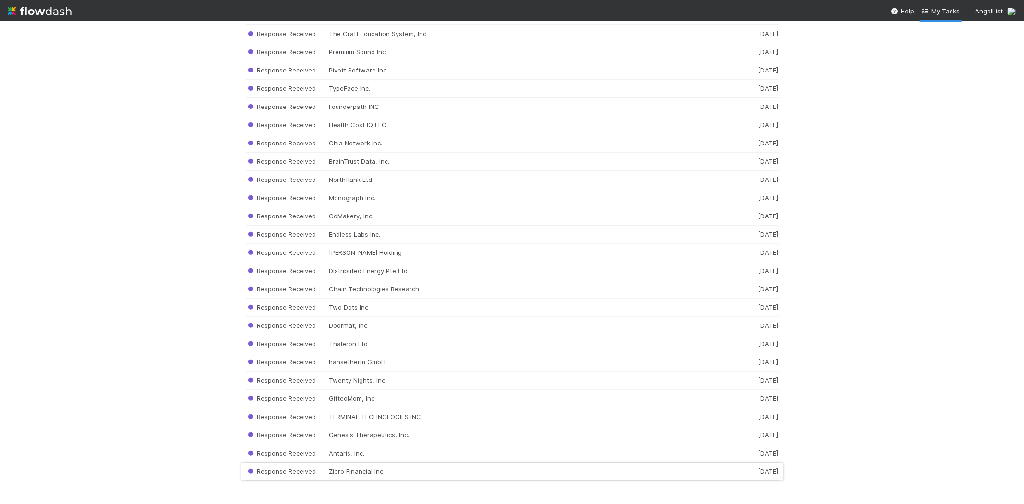
click at [399, 471] on div "Response Received Ziero Financial Inc. [DATE]" at bounding box center [512, 472] width 533 height 18
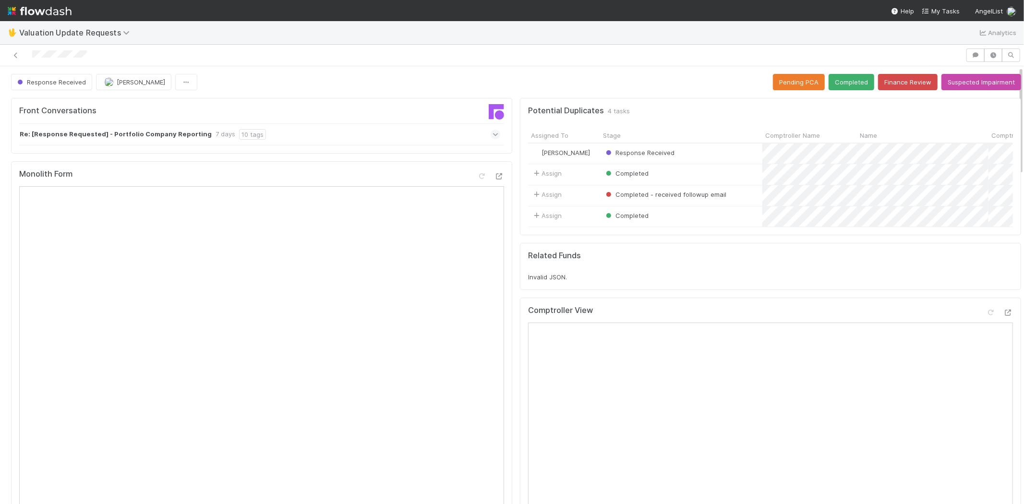
click at [493, 134] on icon at bounding box center [496, 135] width 6 height 10
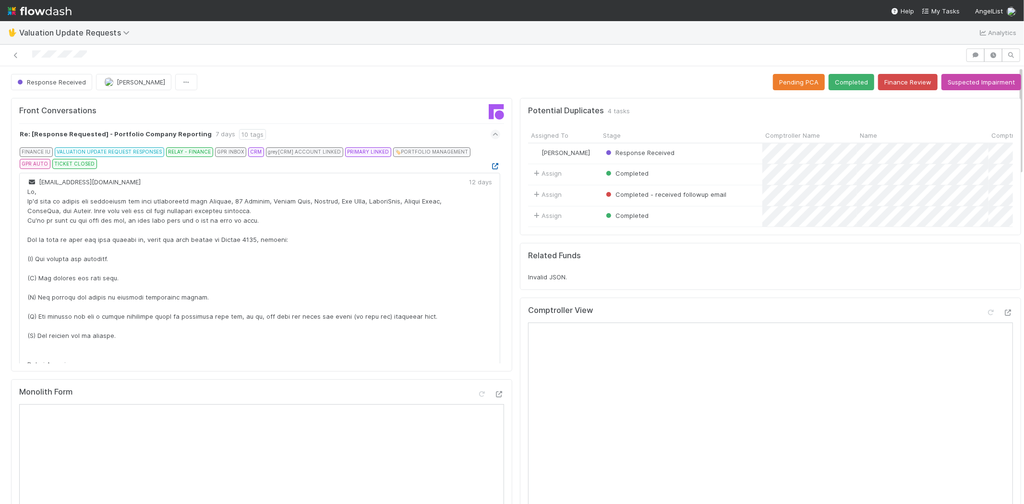
click at [491, 165] on icon at bounding box center [496, 166] width 10 height 6
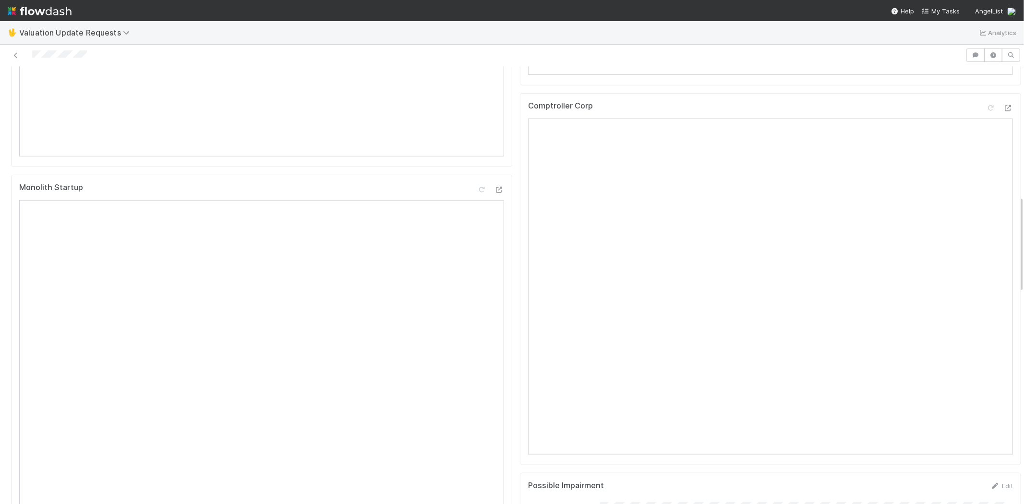
scroll to position [640, 0]
click at [33, 51] on div at bounding box center [483, 54] width 958 height 13
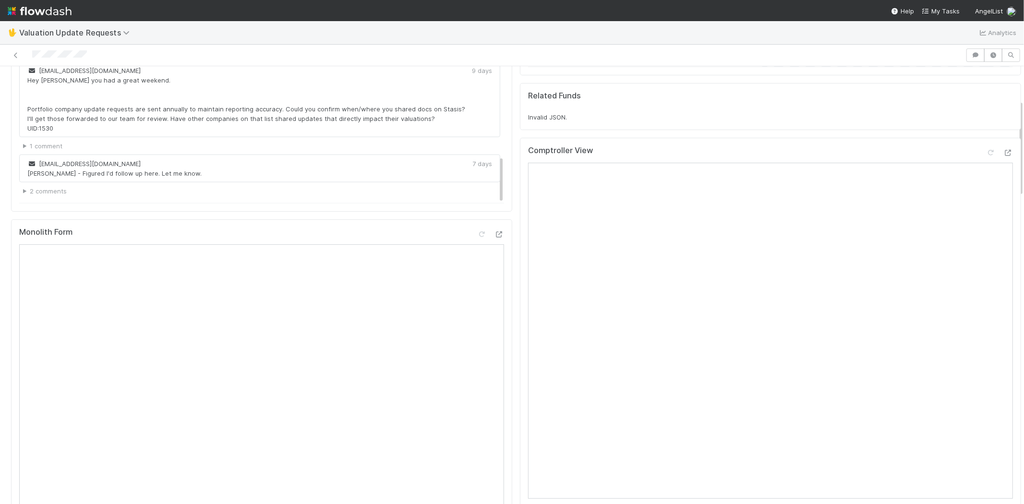
scroll to position [107, 0]
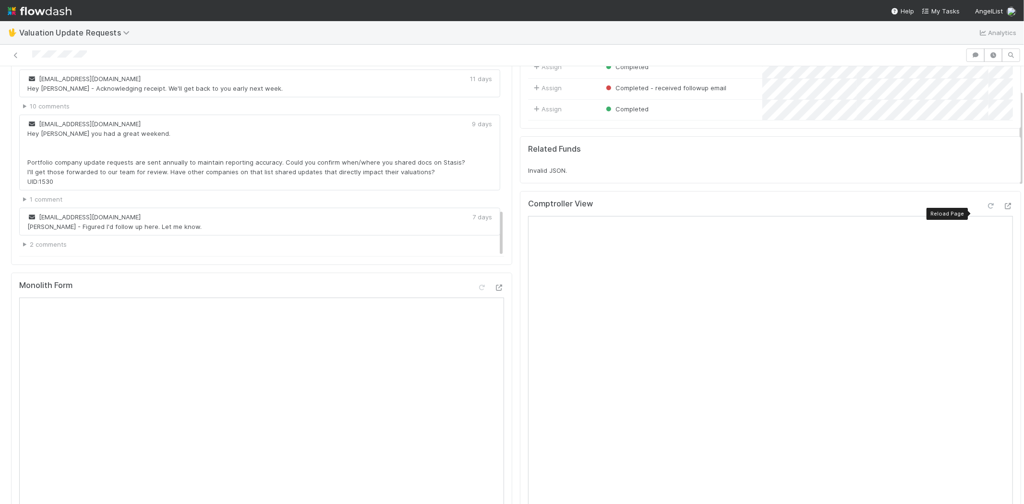
click at [986, 205] on icon at bounding box center [991, 206] width 10 height 6
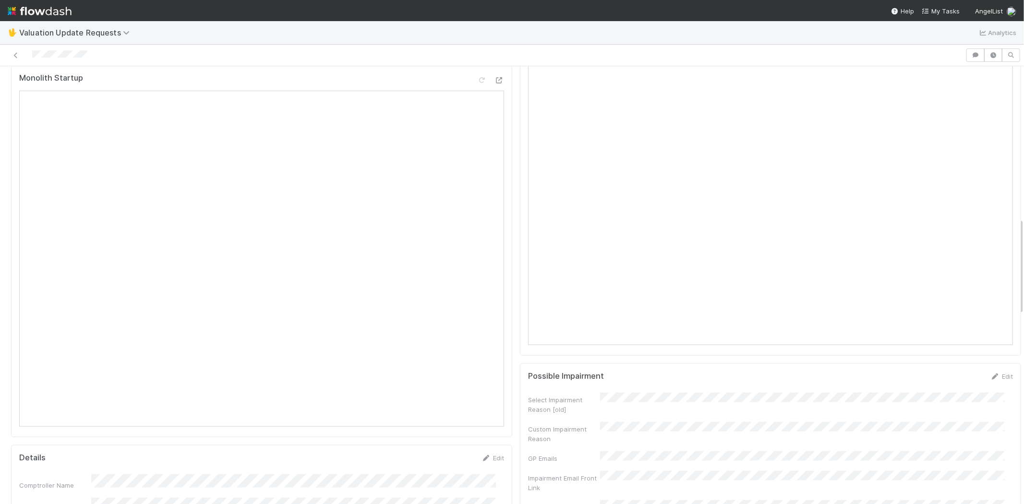
scroll to position [533, 0]
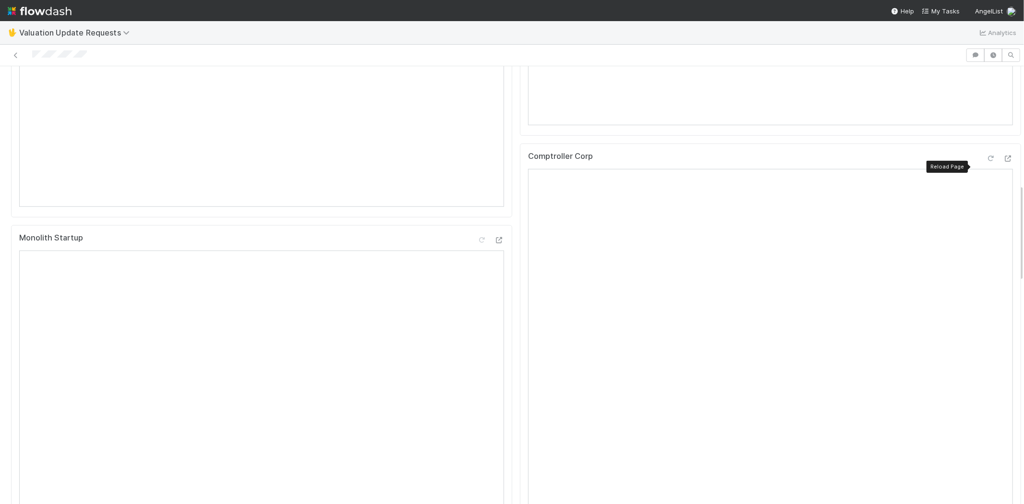
click at [986, 157] on icon at bounding box center [991, 159] width 10 height 6
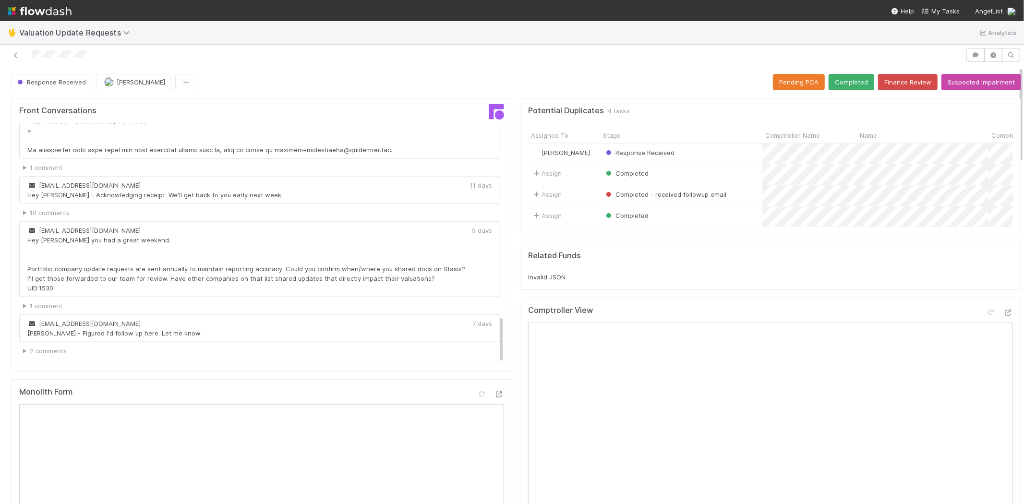
scroll to position [0, 0]
click at [841, 87] on button "Completed" at bounding box center [852, 82] width 46 height 16
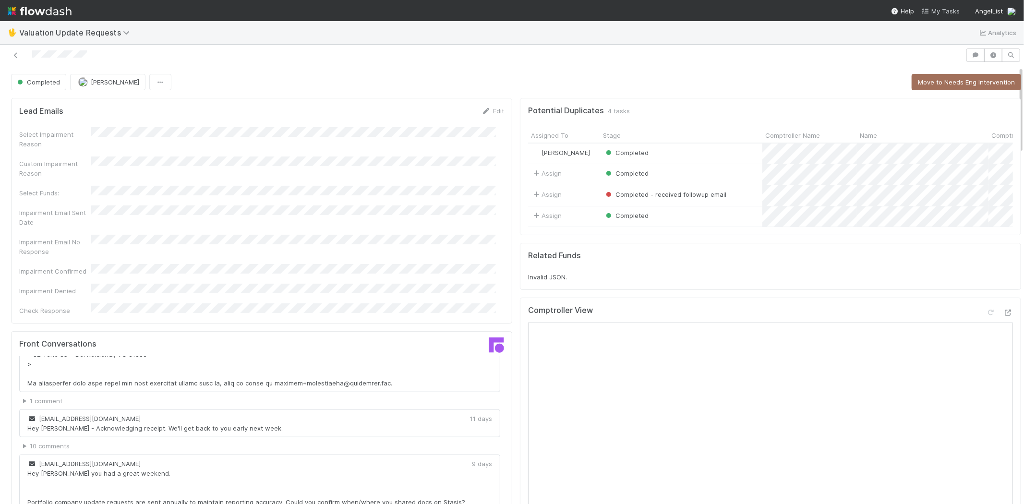
click at [939, 7] on span "My Tasks" at bounding box center [941, 11] width 38 height 8
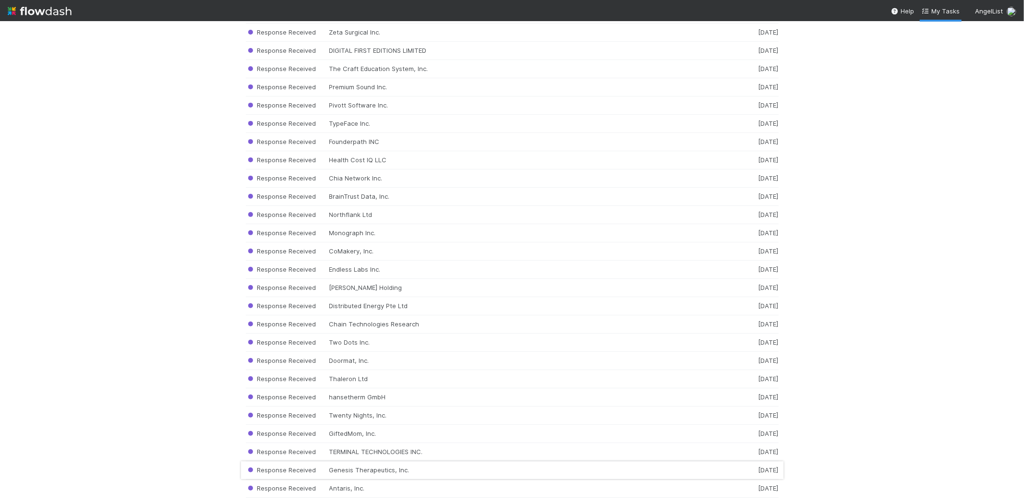
scroll to position [9480, 0]
click at [344, 475] on div "Response Received Antaris, Inc. [DATE]" at bounding box center [512, 472] width 533 height 18
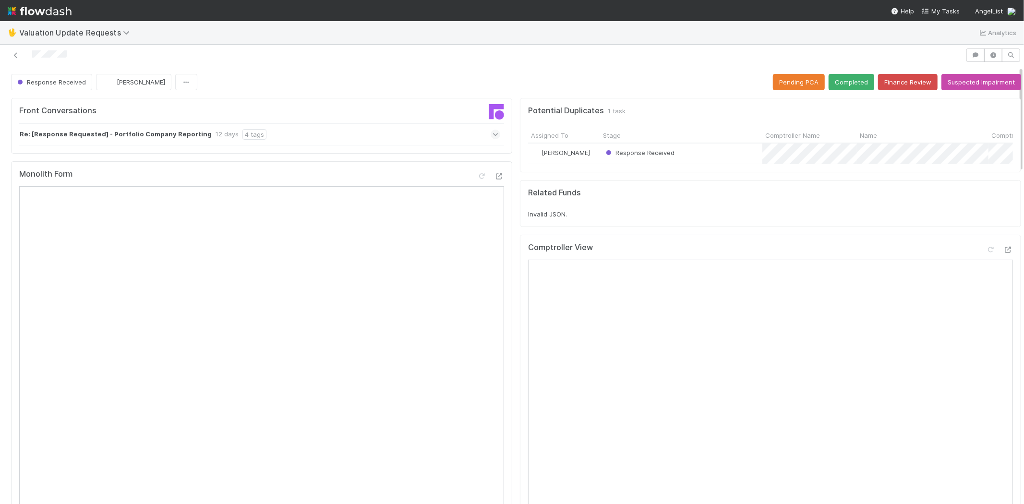
click at [493, 135] on icon at bounding box center [496, 135] width 6 height 10
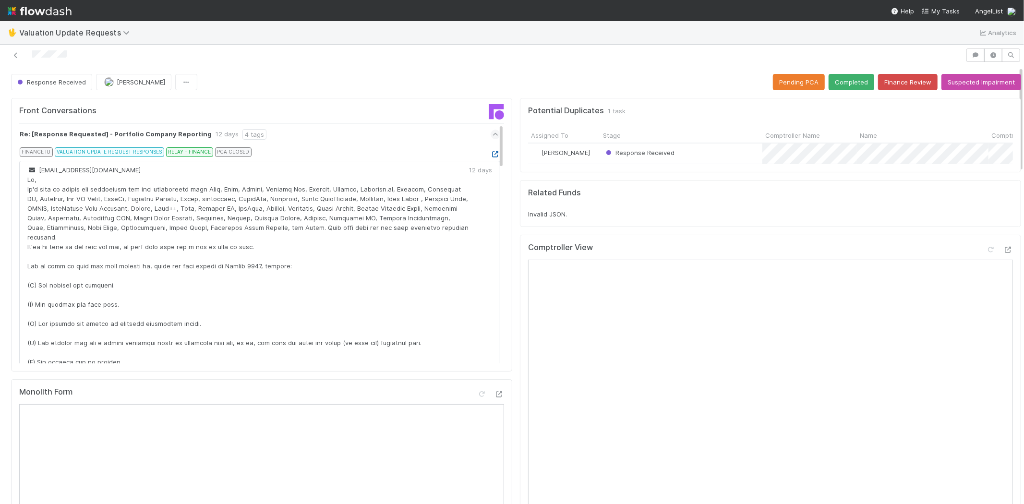
click at [491, 154] on icon at bounding box center [496, 154] width 10 height 6
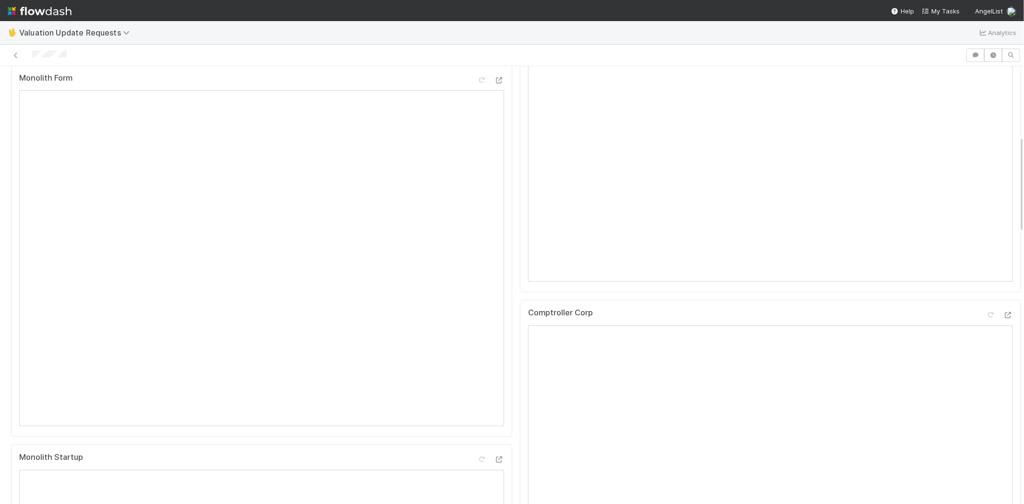
scroll to position [426, 0]
drag, startPoint x: 28, startPoint y: 55, endPoint x: 79, endPoint y: 62, distance: 51.4
click at [74, 60] on div at bounding box center [483, 54] width 958 height 13
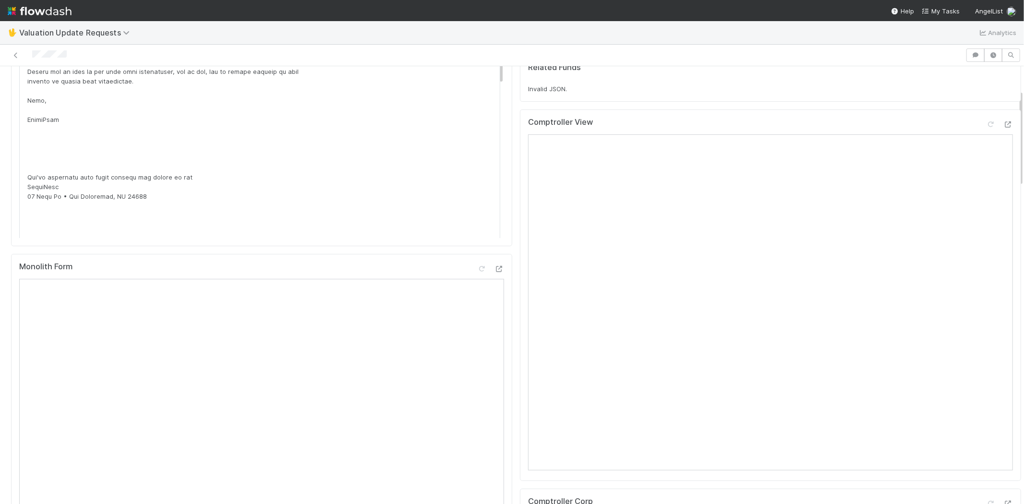
scroll to position [107, 0]
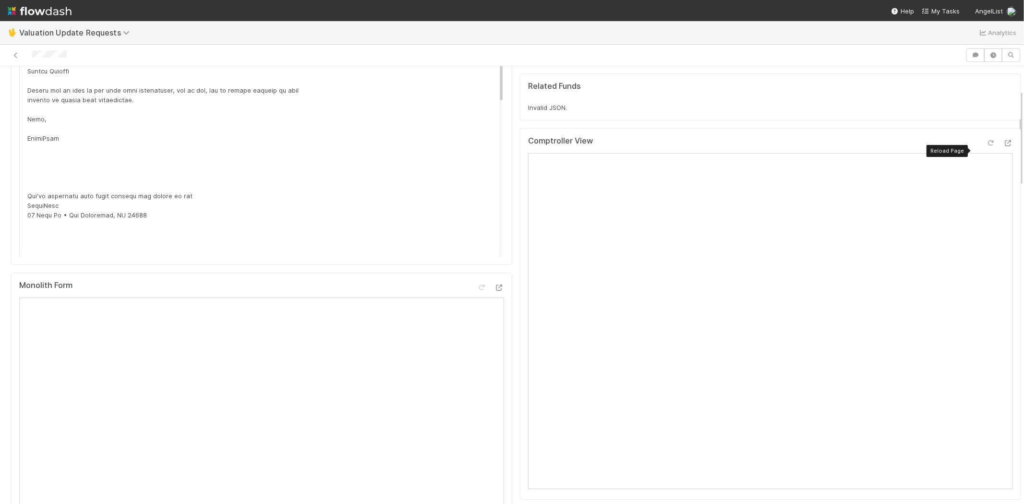
click at [986, 147] on div at bounding box center [991, 143] width 10 height 10
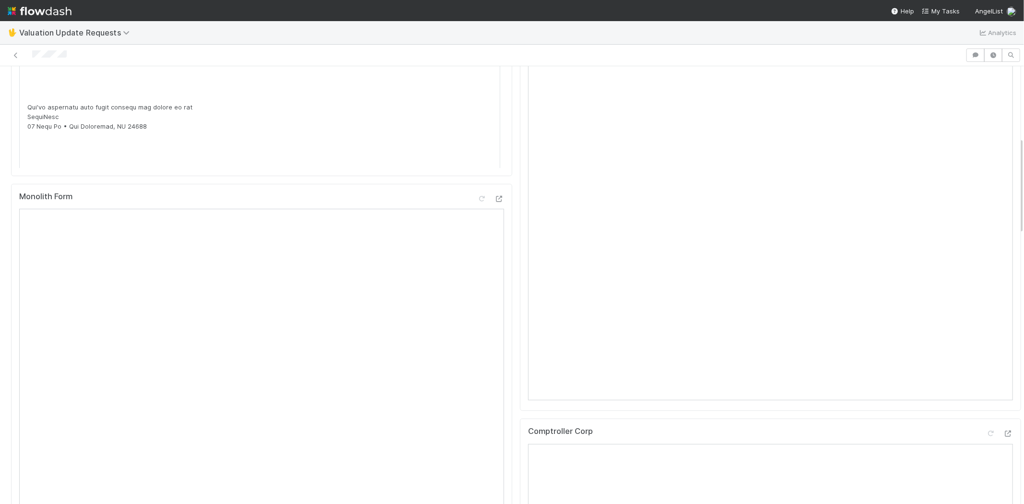
scroll to position [320, 0]
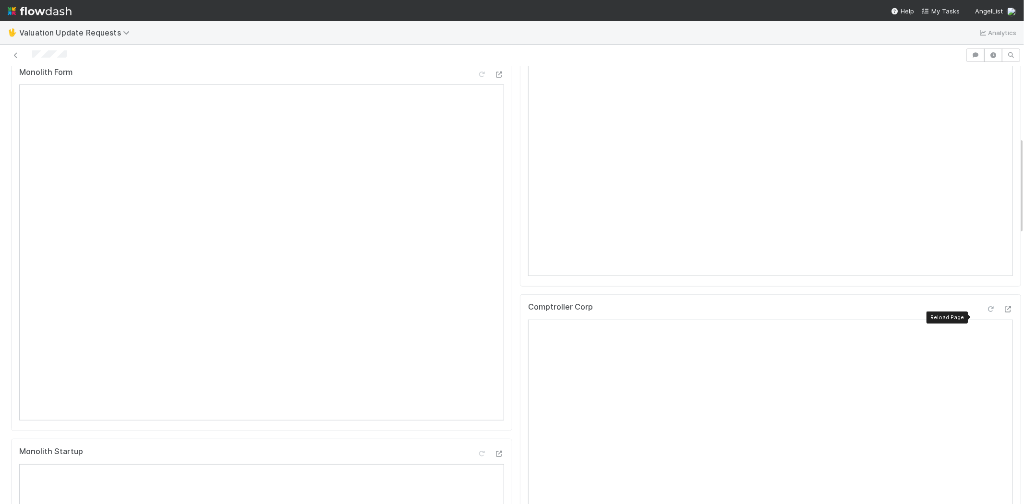
click at [986, 313] on icon at bounding box center [991, 309] width 10 height 6
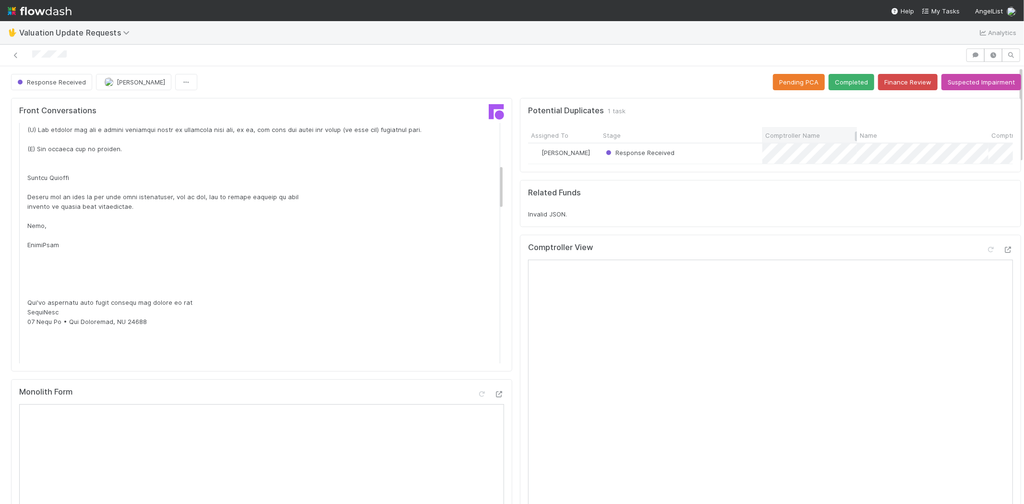
scroll to position [0, 0]
click at [835, 82] on button "Completed" at bounding box center [852, 82] width 46 height 16
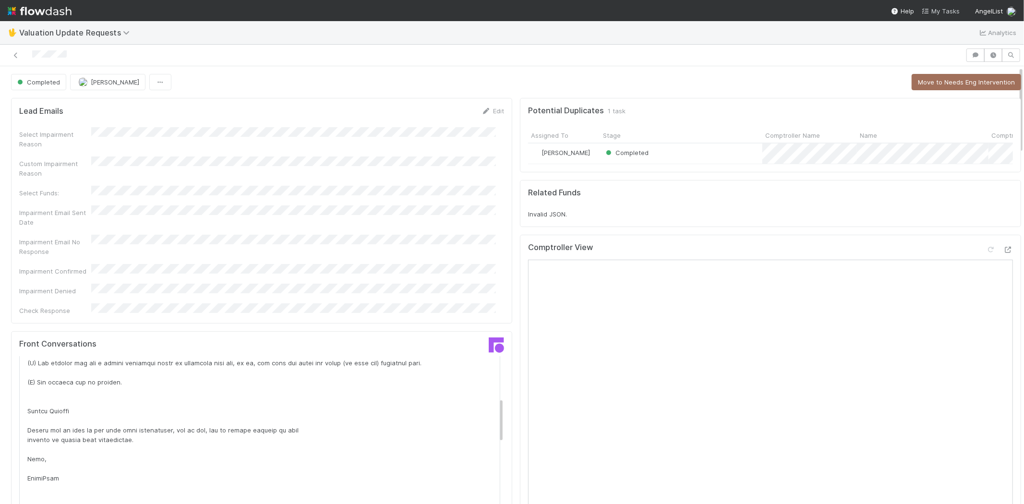
click at [939, 9] on span "My Tasks" at bounding box center [941, 11] width 38 height 8
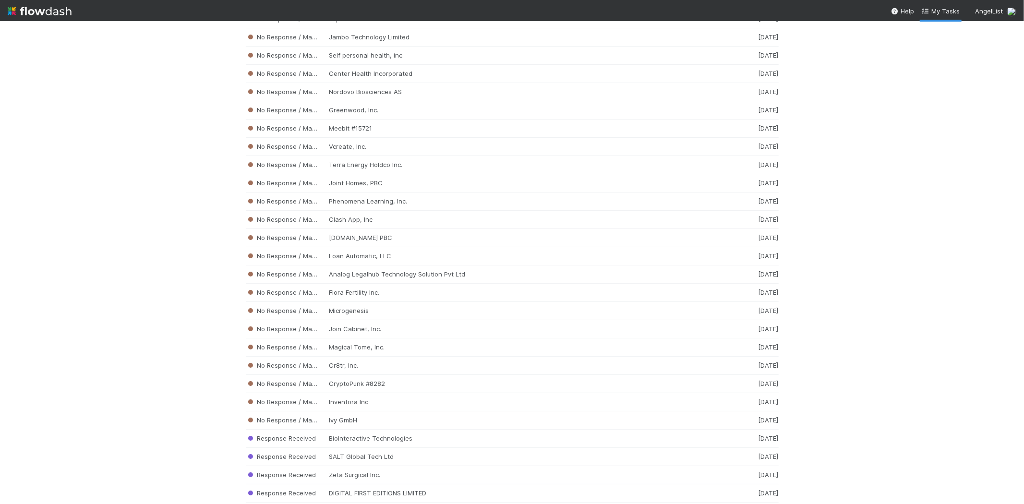
scroll to position [9462, 0]
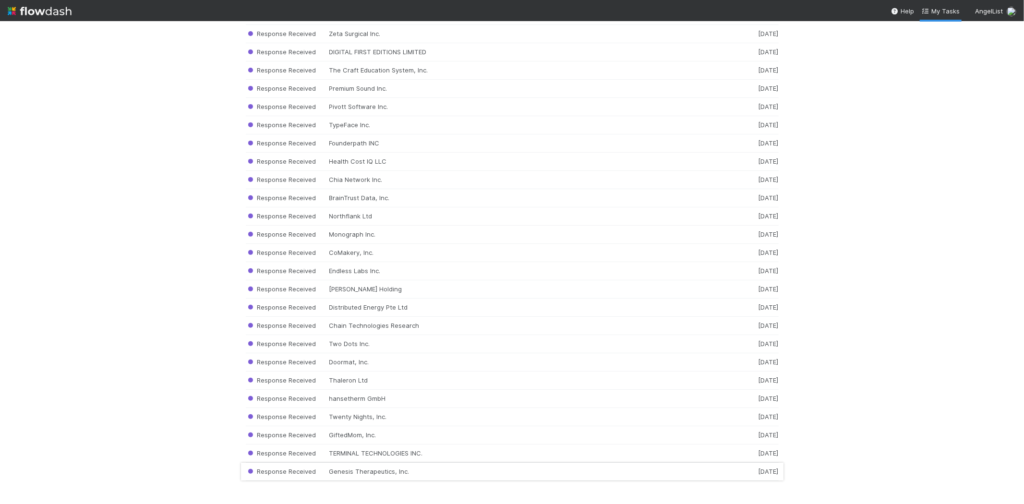
click at [423, 473] on div "Response Received Genesis Therapeutics, Inc. [DATE]" at bounding box center [512, 472] width 533 height 18
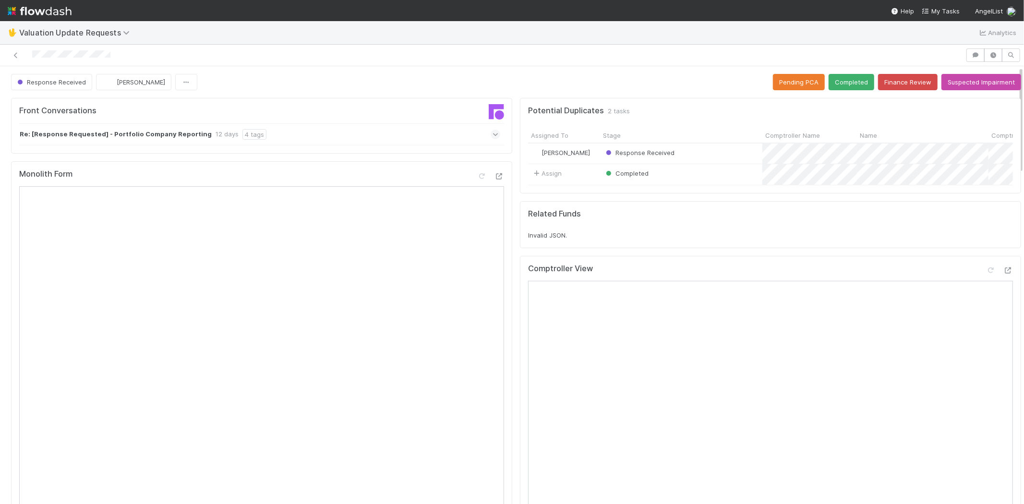
click at [493, 133] on icon at bounding box center [496, 135] width 6 height 10
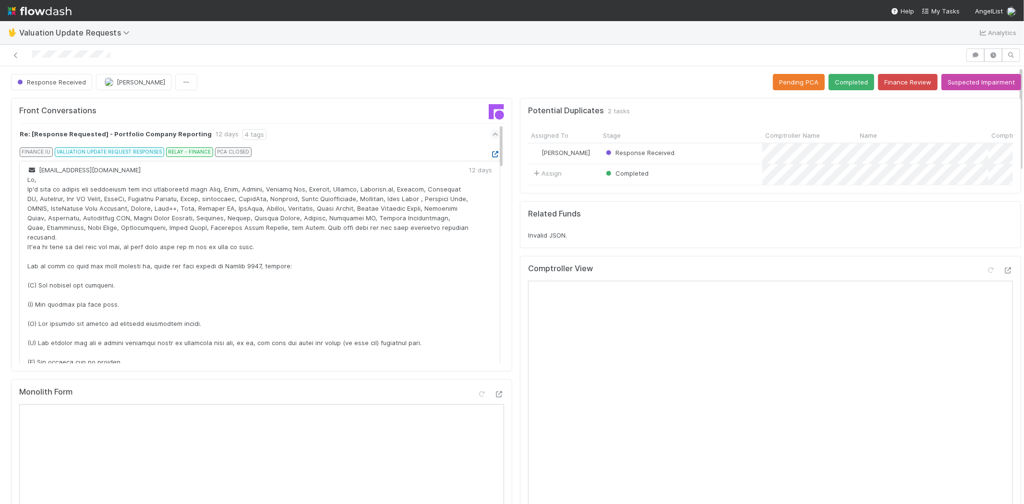
click at [491, 154] on icon at bounding box center [496, 154] width 10 height 6
drag, startPoint x: 120, startPoint y: 54, endPoint x: 27, endPoint y: 53, distance: 92.7
click at [27, 53] on div at bounding box center [483, 54] width 958 height 13
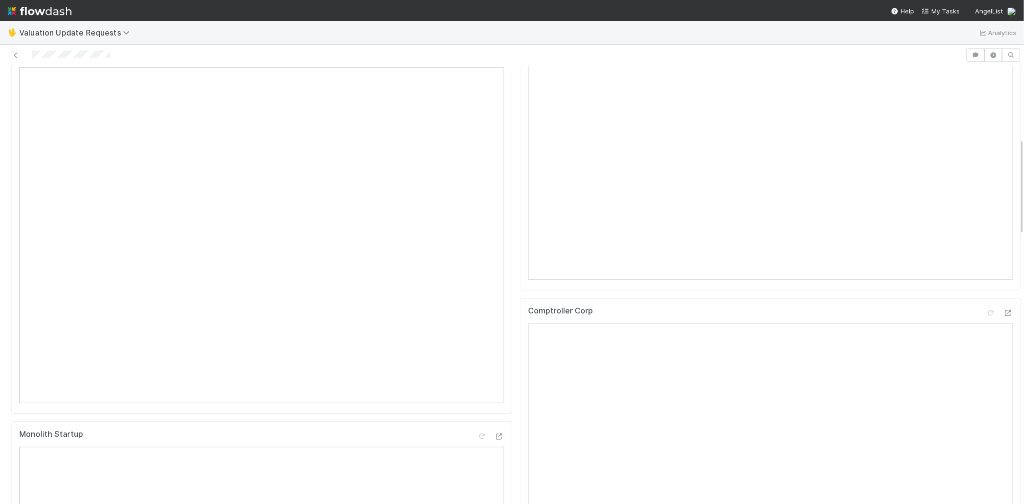
scroll to position [373, 0]
click at [986, 280] on icon at bounding box center [991, 277] width 10 height 6
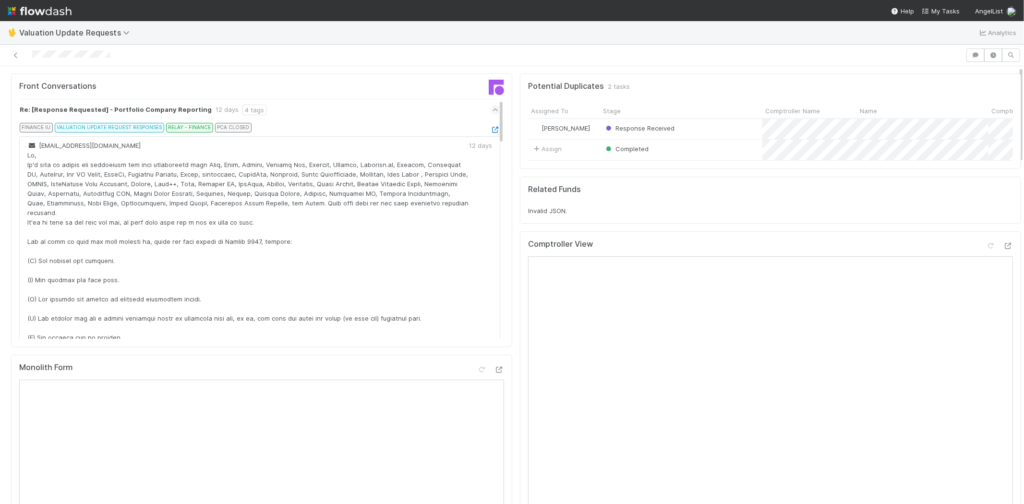
scroll to position [0, 0]
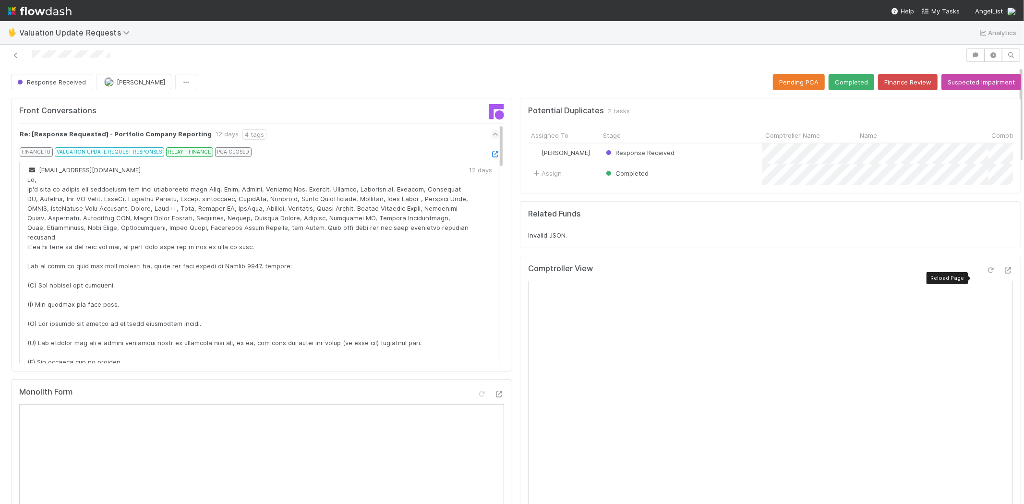
click at [986, 274] on icon at bounding box center [991, 270] width 10 height 6
click at [841, 76] on button "Completed" at bounding box center [852, 82] width 46 height 16
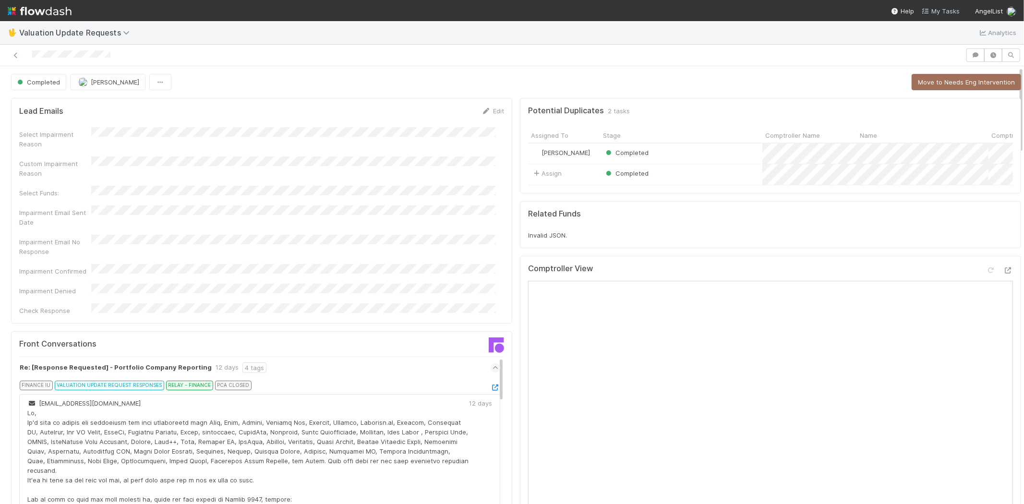
click at [941, 10] on span "My Tasks" at bounding box center [941, 11] width 38 height 8
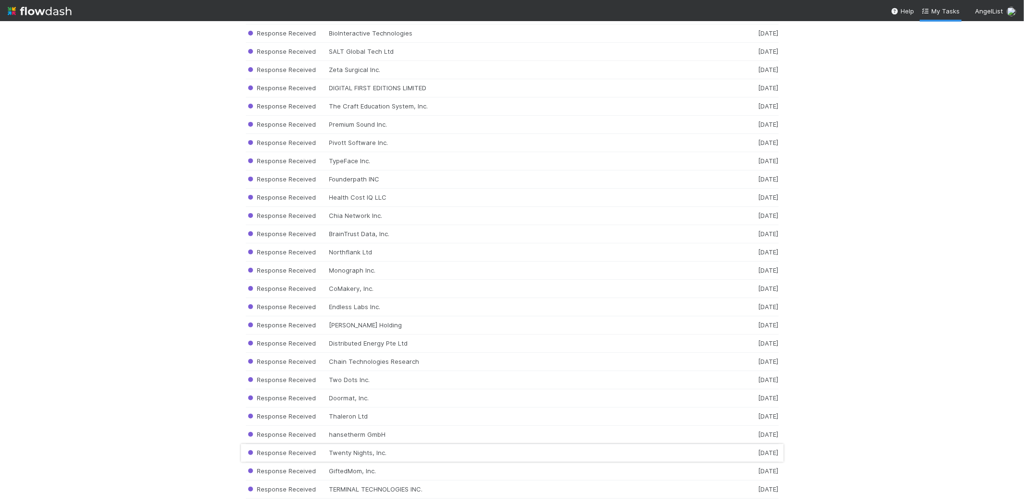
scroll to position [9444, 0]
click at [404, 468] on div "Response Received TERMINAL TECHNOLOGIES INC. [DATE]" at bounding box center [512, 472] width 533 height 18
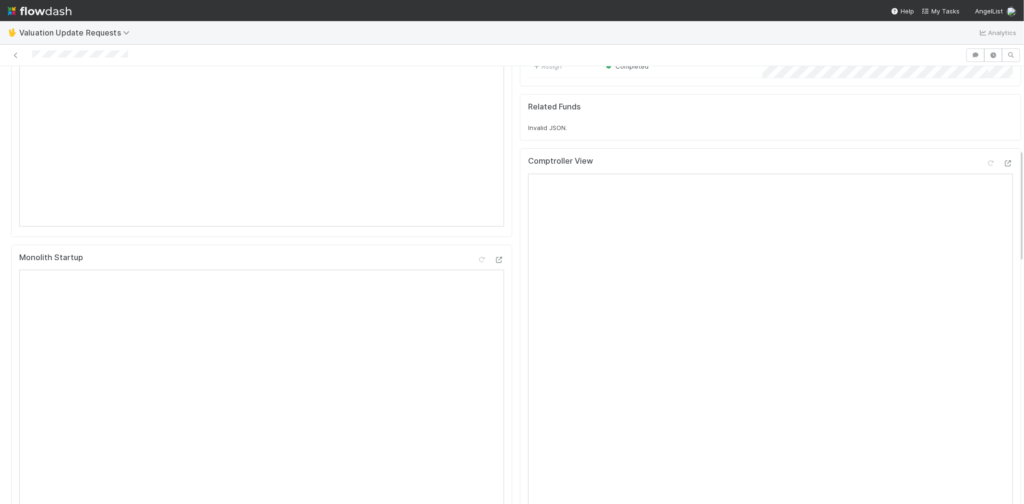
scroll to position [107, 0]
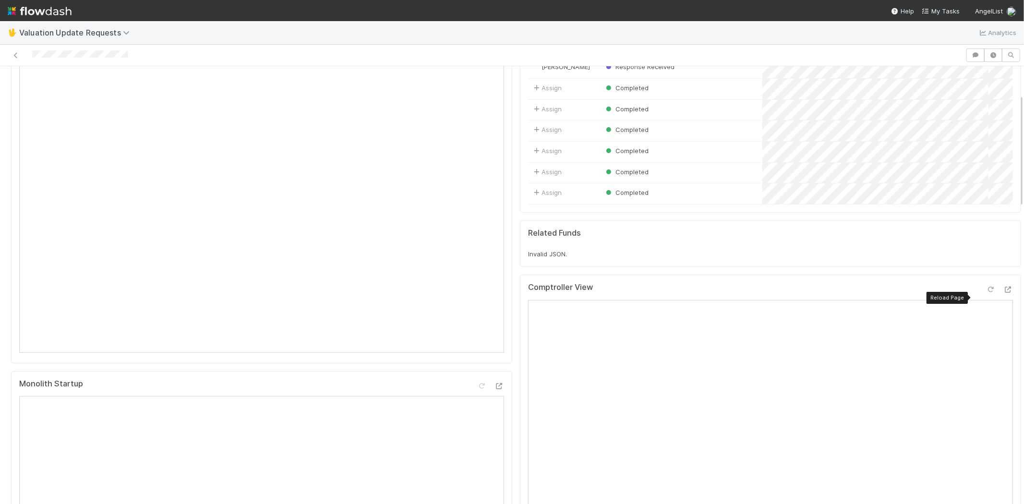
click at [986, 293] on icon at bounding box center [991, 290] width 10 height 6
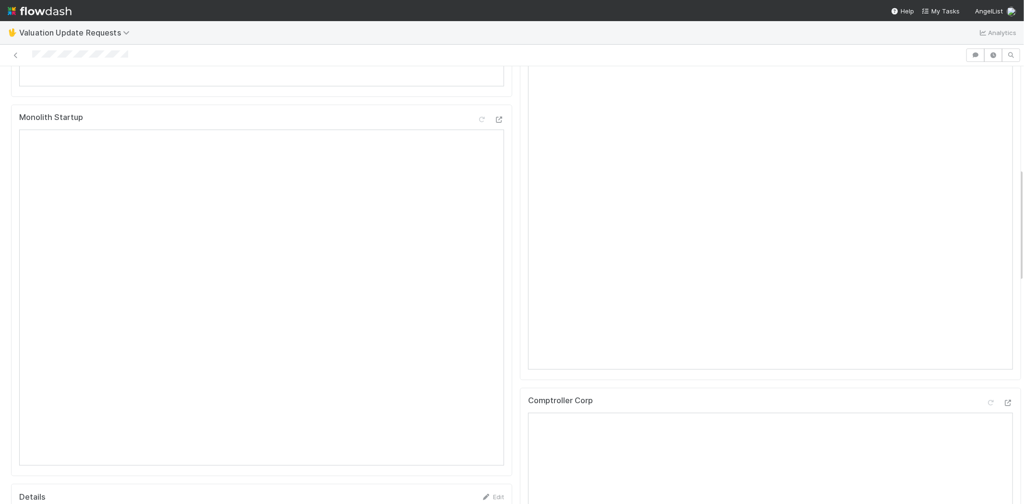
scroll to position [426, 0]
drag, startPoint x: 26, startPoint y: 58, endPoint x: 323, endPoint y: 71, distance: 297.0
click at [130, 52] on div at bounding box center [483, 54] width 958 height 13
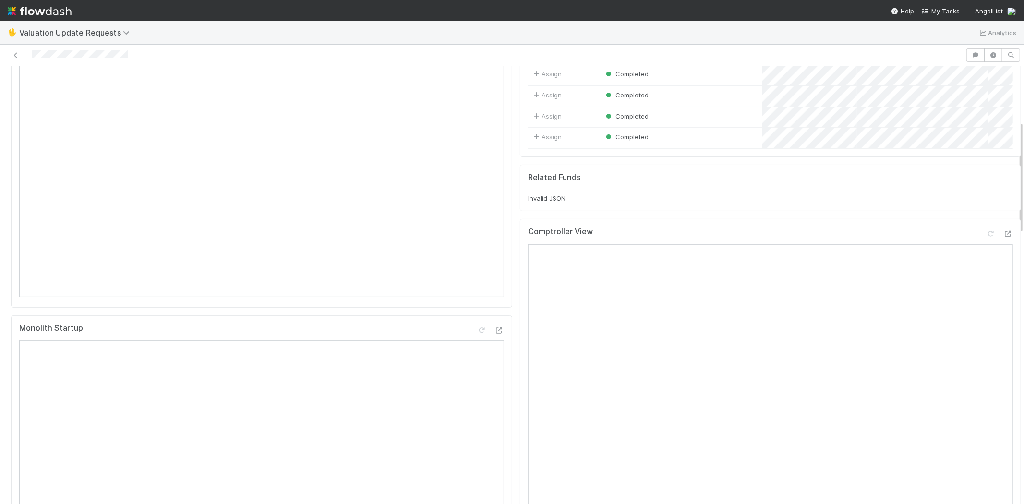
scroll to position [0, 0]
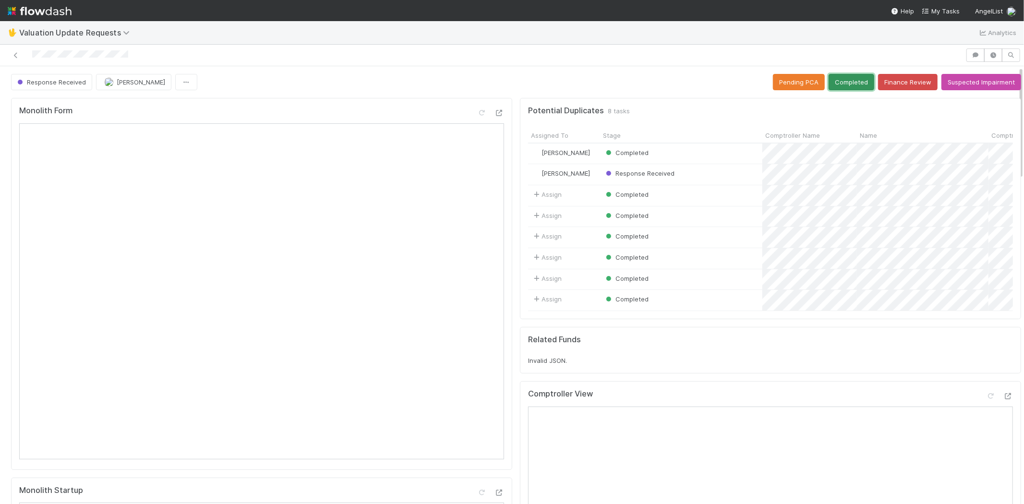
click at [834, 77] on button "Completed" at bounding box center [852, 82] width 46 height 16
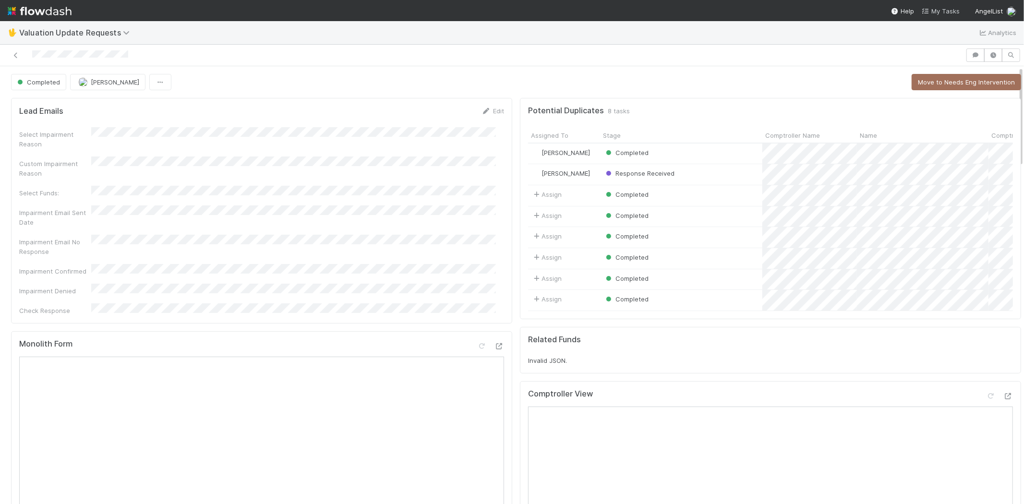
click at [941, 7] on span "My Tasks" at bounding box center [941, 11] width 38 height 8
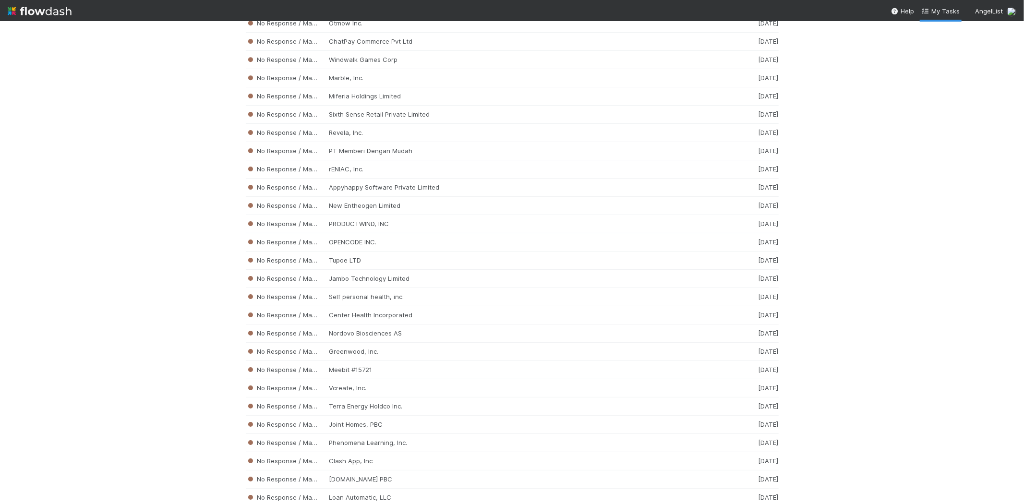
scroll to position [9444, 0]
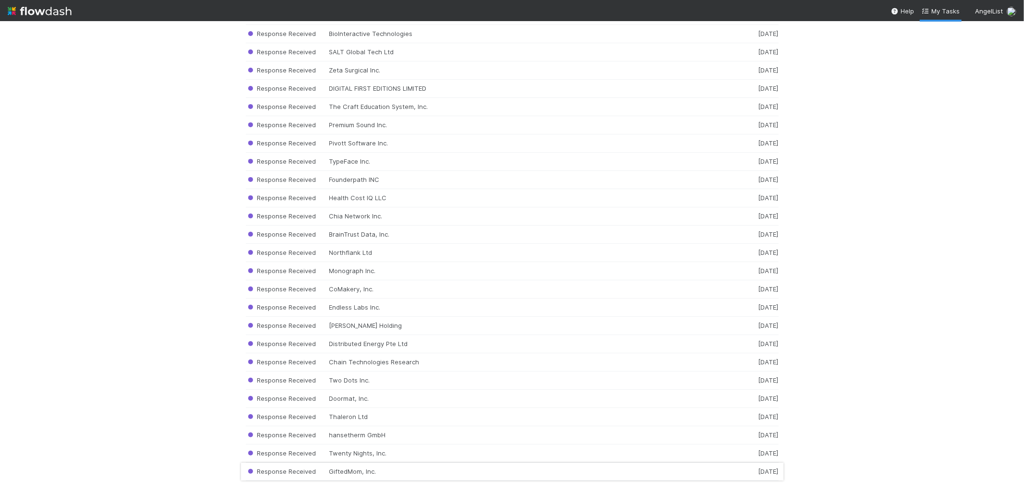
click at [409, 473] on div "Response Received GiftedMom, Inc. [DATE]" at bounding box center [512, 472] width 533 height 18
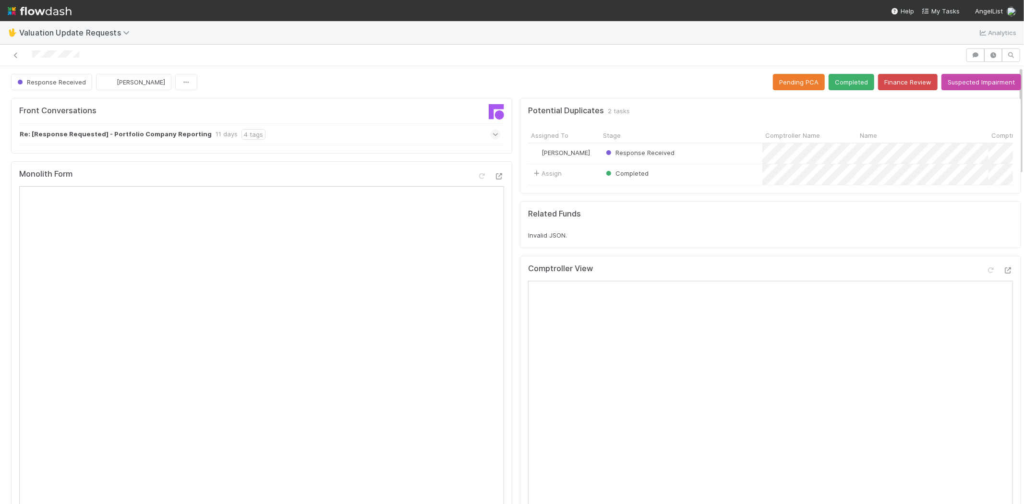
click at [493, 133] on icon at bounding box center [496, 135] width 6 height 10
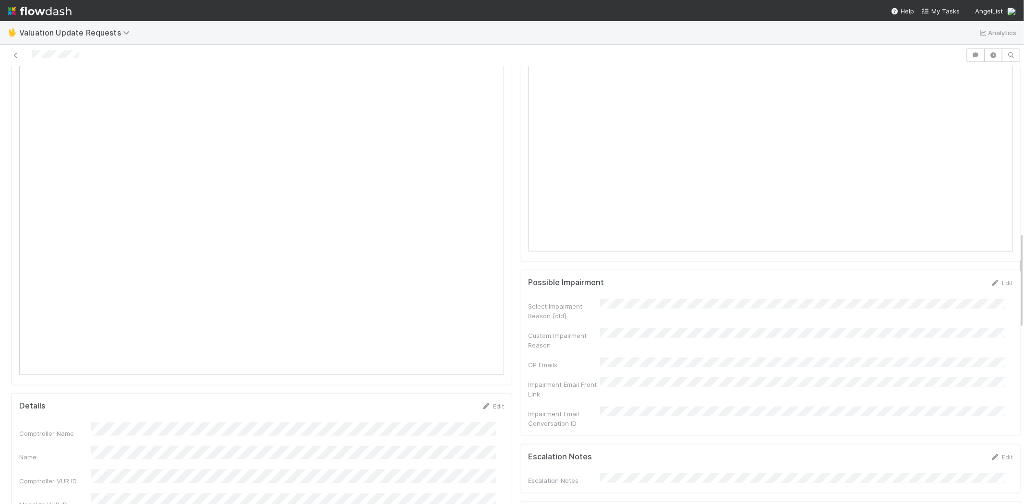
scroll to position [747, 0]
drag, startPoint x: 102, startPoint y: 58, endPoint x: 31, endPoint y: 57, distance: 71.1
click at [31, 57] on div at bounding box center [483, 54] width 958 height 13
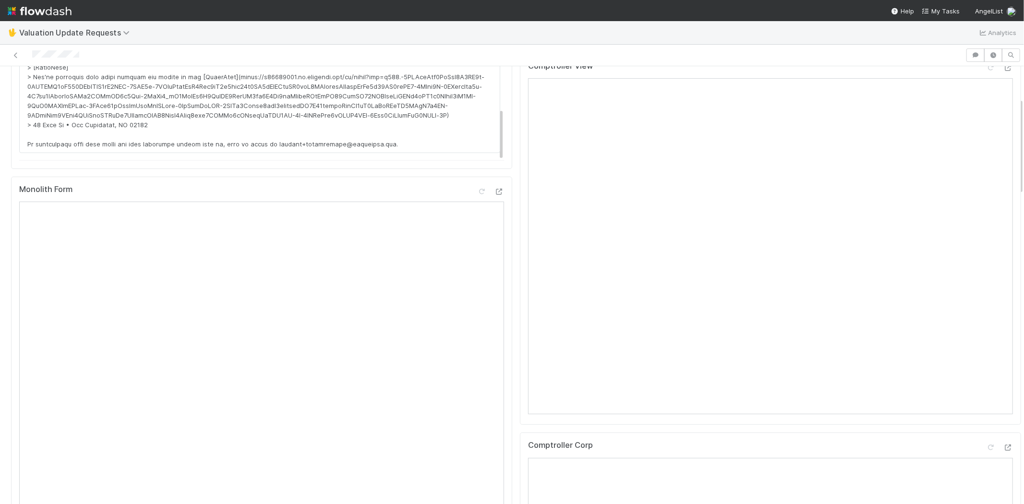
scroll to position [320, 0]
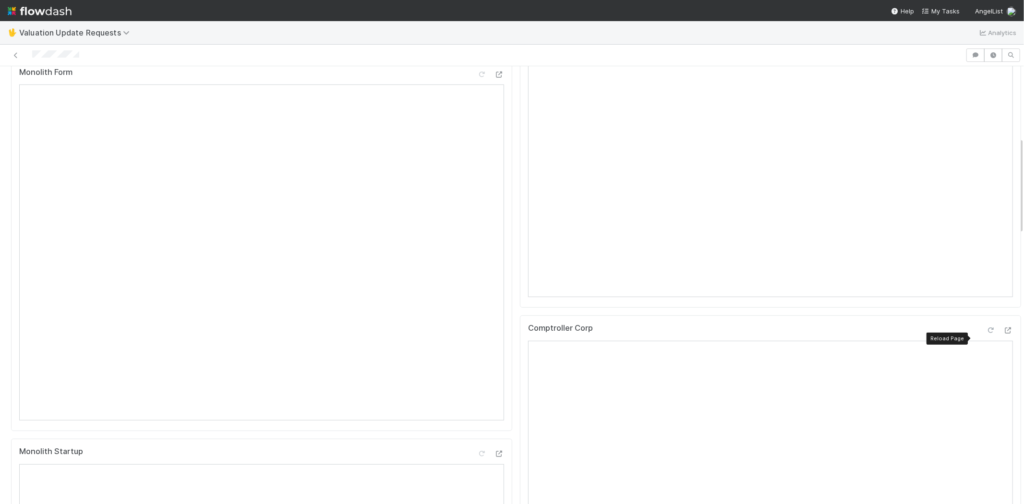
click at [986, 334] on icon at bounding box center [991, 330] width 10 height 6
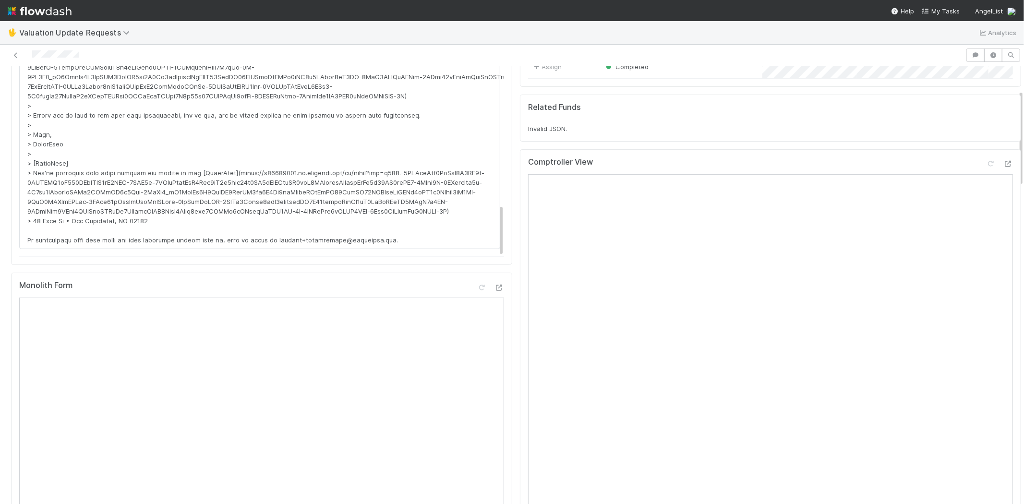
scroll to position [0, 0]
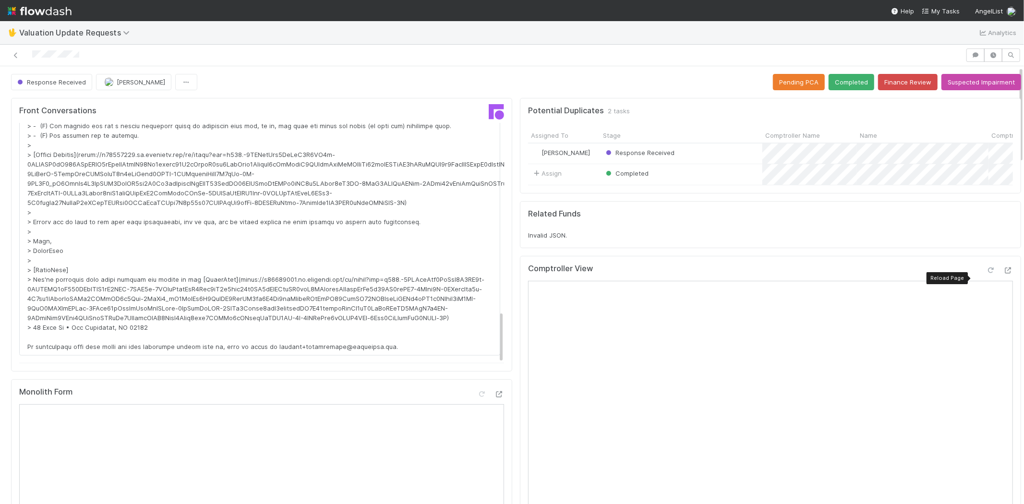
click at [986, 275] on div at bounding box center [991, 271] width 10 height 10
click at [839, 80] on button "Completed" at bounding box center [852, 82] width 46 height 16
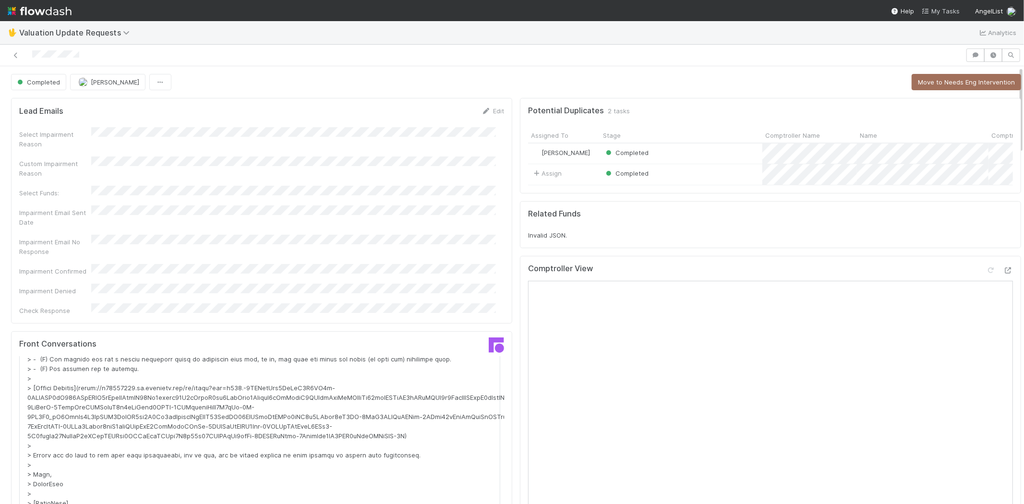
click at [936, 12] on span "My Tasks" at bounding box center [941, 11] width 38 height 8
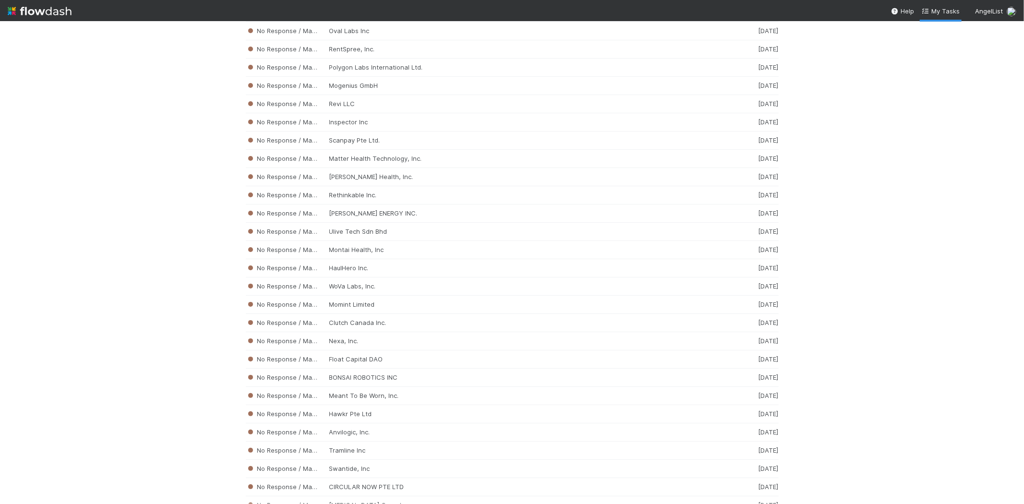
scroll to position [9407, 0]
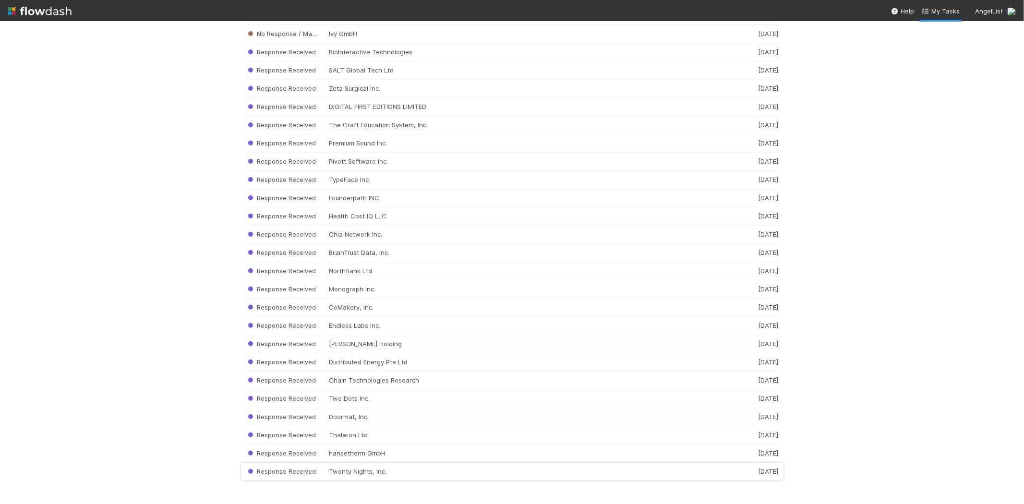
click at [335, 468] on div "Response Received Twenty Nights, Inc. [DATE]" at bounding box center [512, 472] width 533 height 18
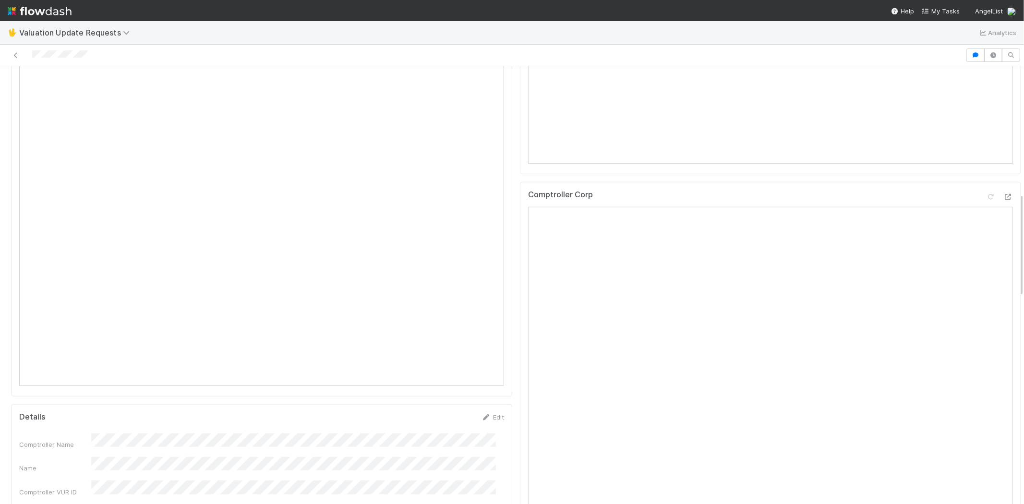
scroll to position [533, 0]
click at [86, 56] on div at bounding box center [483, 54] width 958 height 13
click at [110, 50] on div at bounding box center [483, 54] width 958 height 13
click at [32, 51] on div at bounding box center [483, 54] width 958 height 13
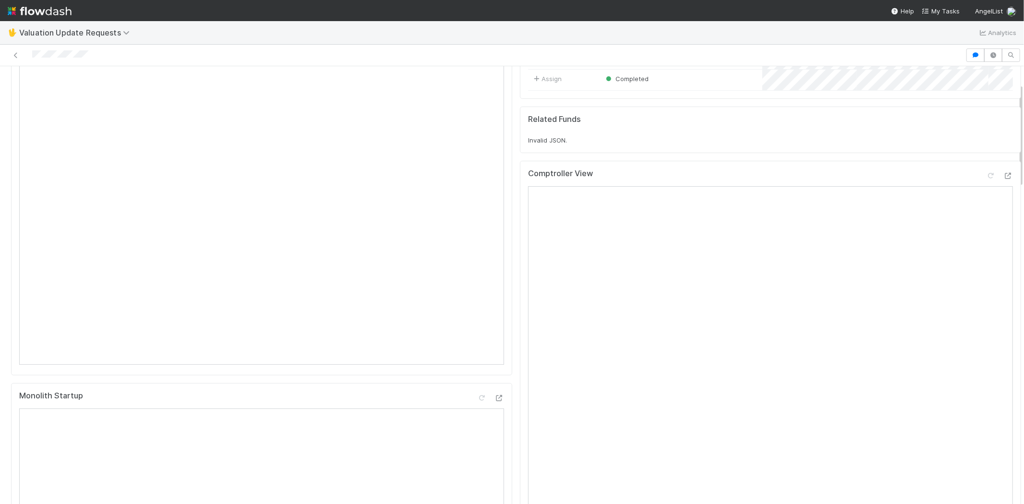
scroll to position [0, 0]
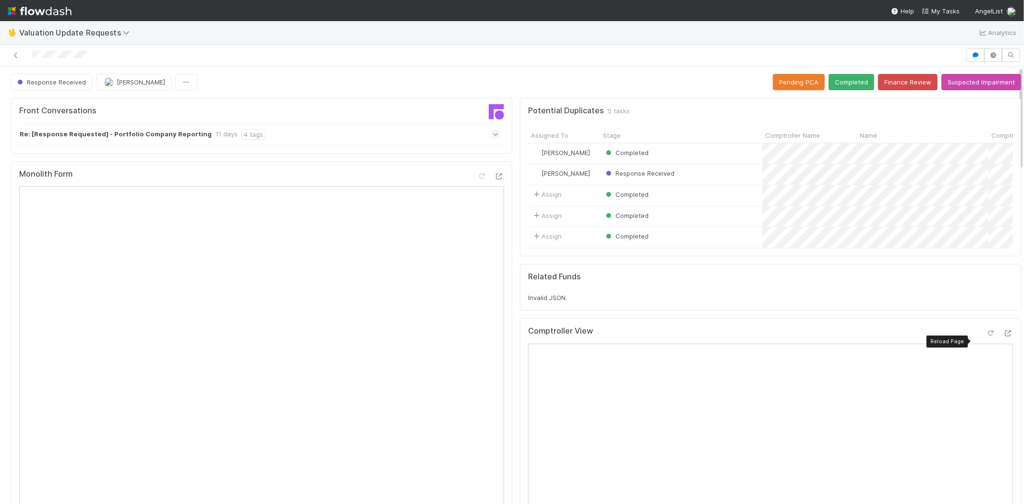
click at [986, 337] on icon at bounding box center [991, 333] width 10 height 6
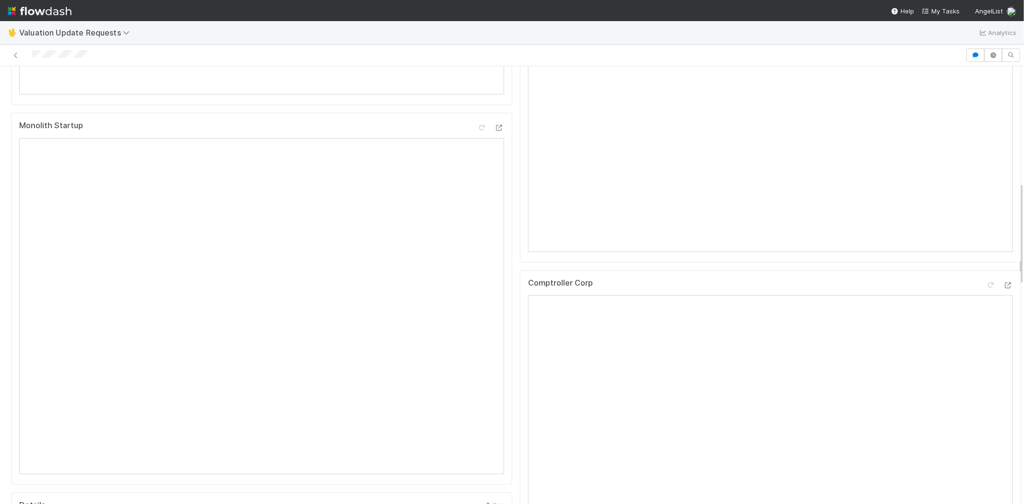
scroll to position [587, 0]
click at [986, 130] on icon at bounding box center [991, 126] width 10 height 6
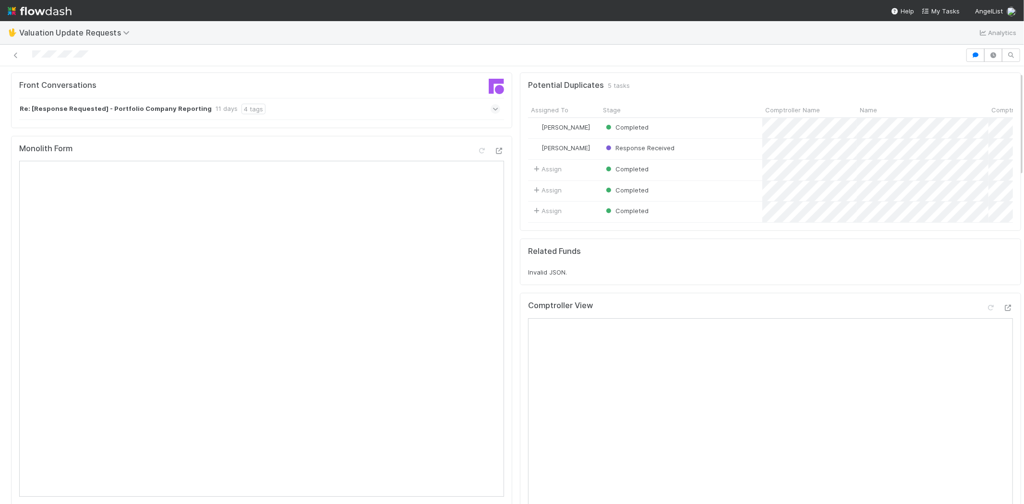
scroll to position [0, 0]
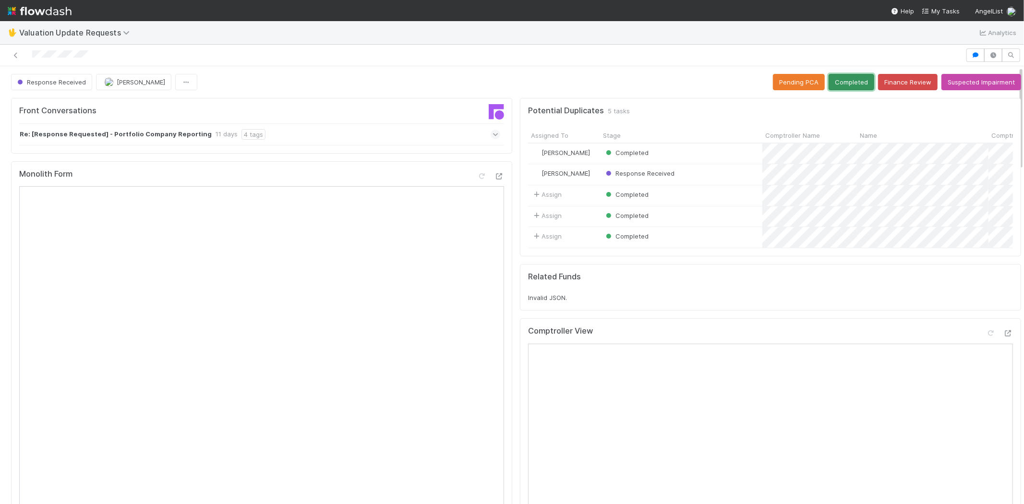
click at [833, 74] on button "Completed" at bounding box center [852, 82] width 46 height 16
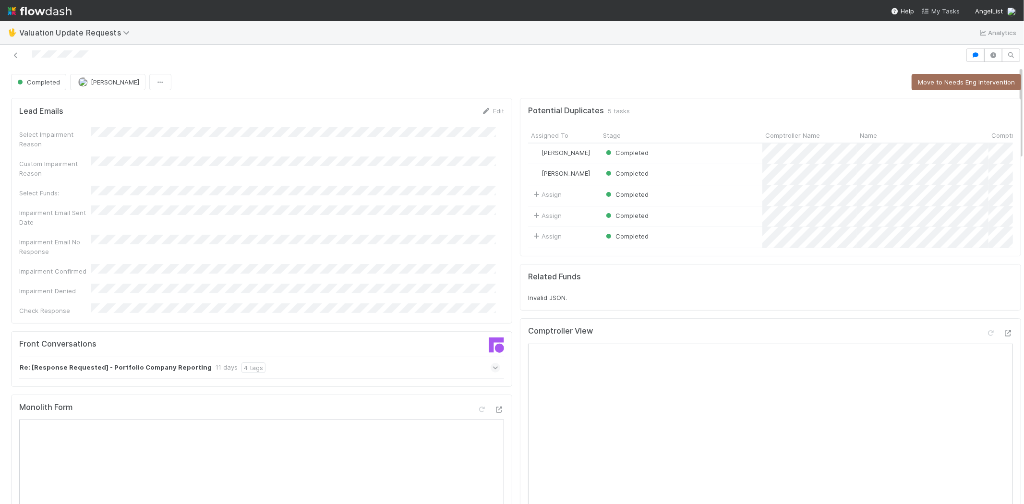
click at [946, 9] on span "My Tasks" at bounding box center [941, 11] width 38 height 8
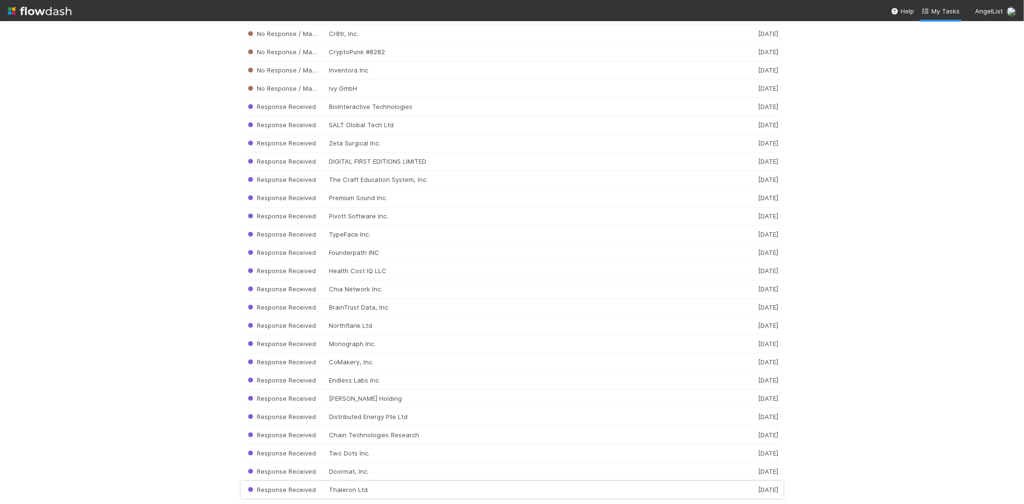
scroll to position [9407, 0]
click at [362, 469] on div "Response Received hansetherm GmbH [DATE]" at bounding box center [512, 472] width 533 height 18
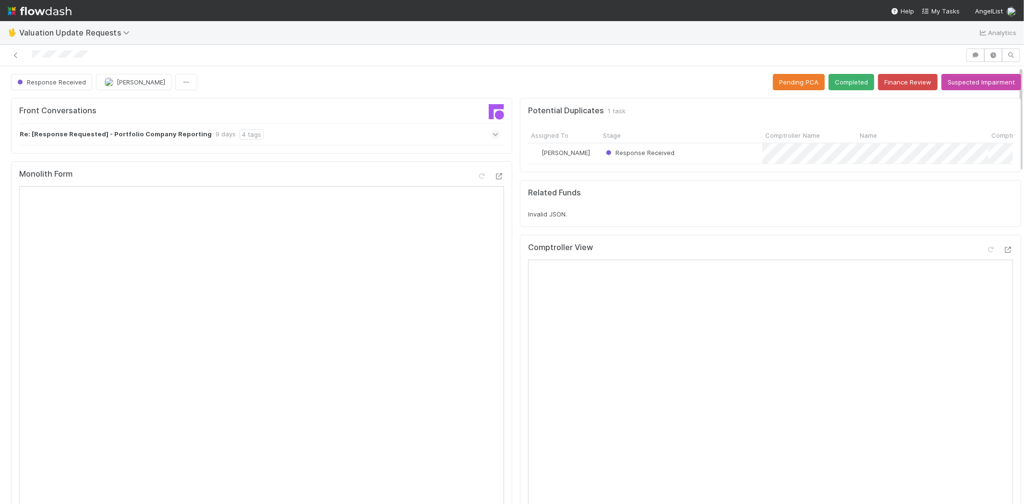
click at [493, 132] on icon at bounding box center [496, 135] width 6 height 10
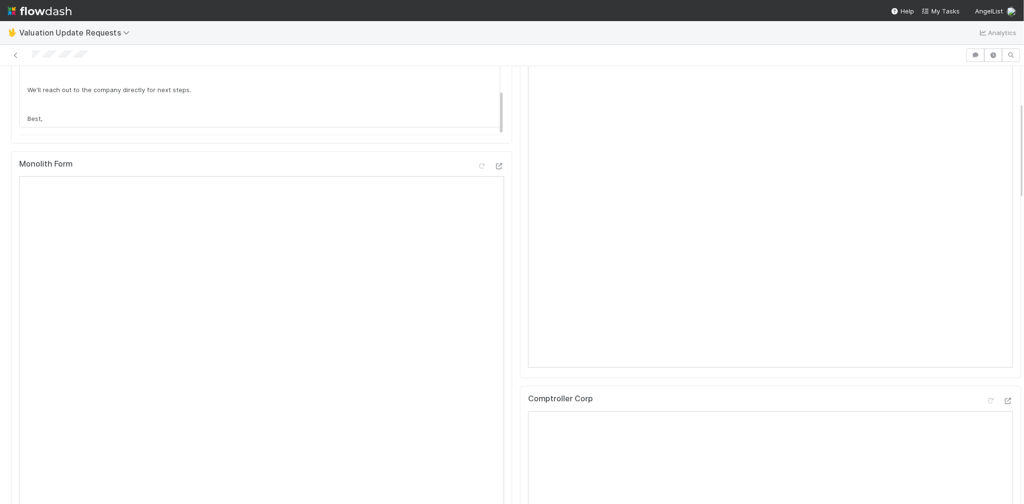
scroll to position [160, 0]
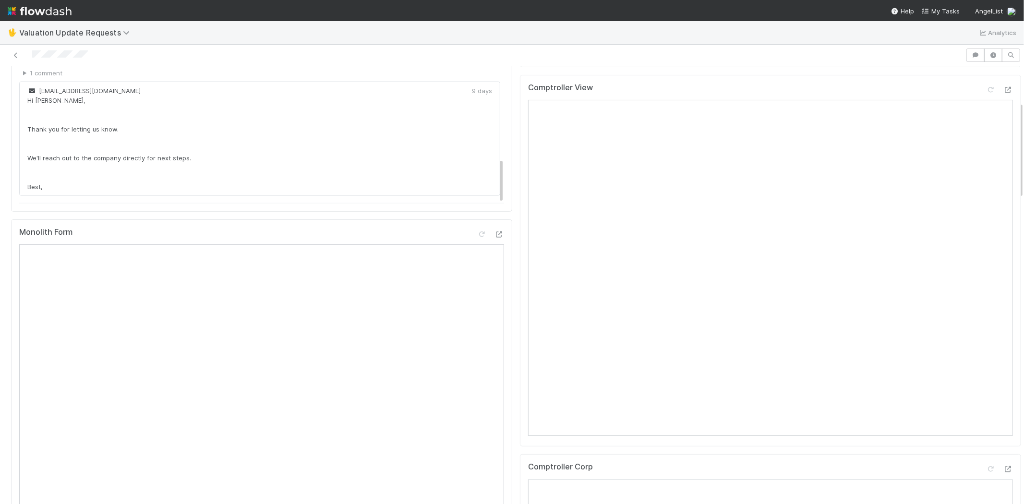
drag, startPoint x: 100, startPoint y: 53, endPoint x: 32, endPoint y: 50, distance: 68.2
click at [32, 50] on div at bounding box center [483, 54] width 958 height 13
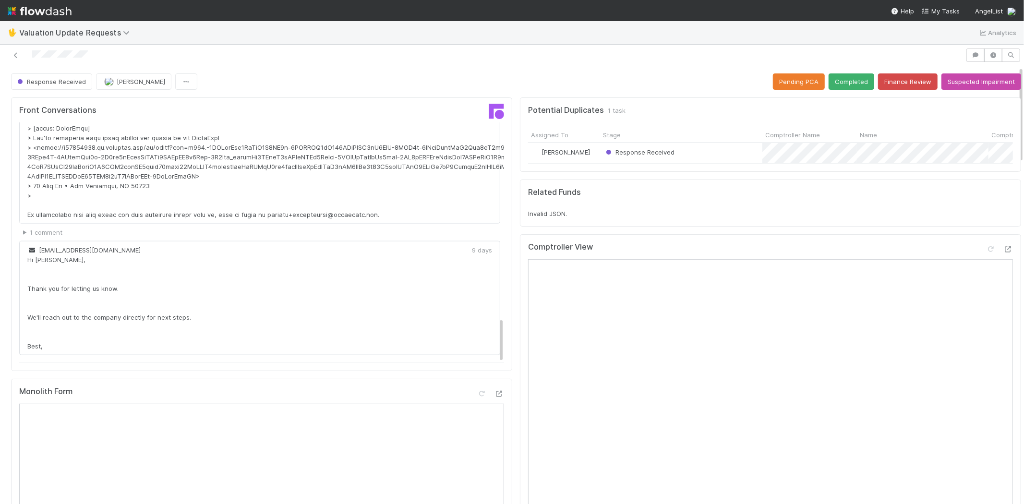
scroll to position [0, 0]
click at [986, 253] on icon at bounding box center [991, 250] width 10 height 6
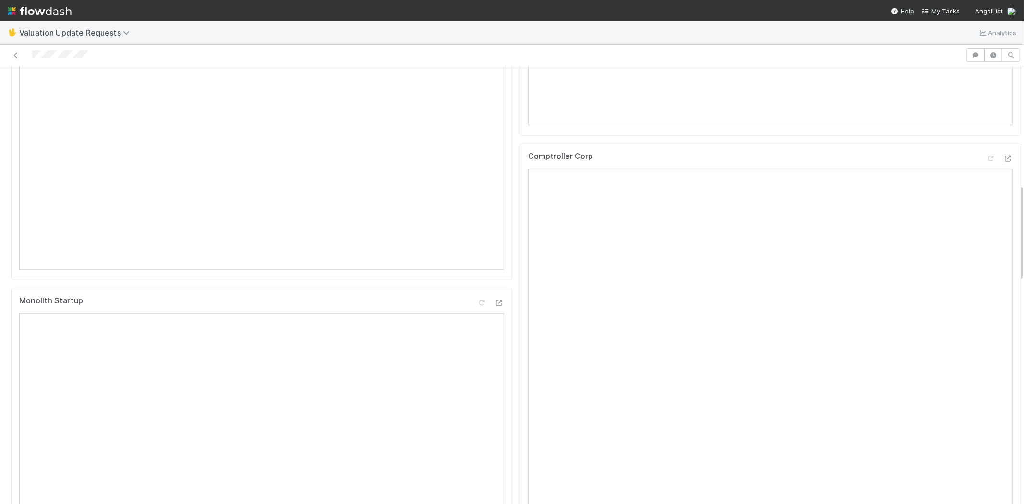
scroll to position [533, 0]
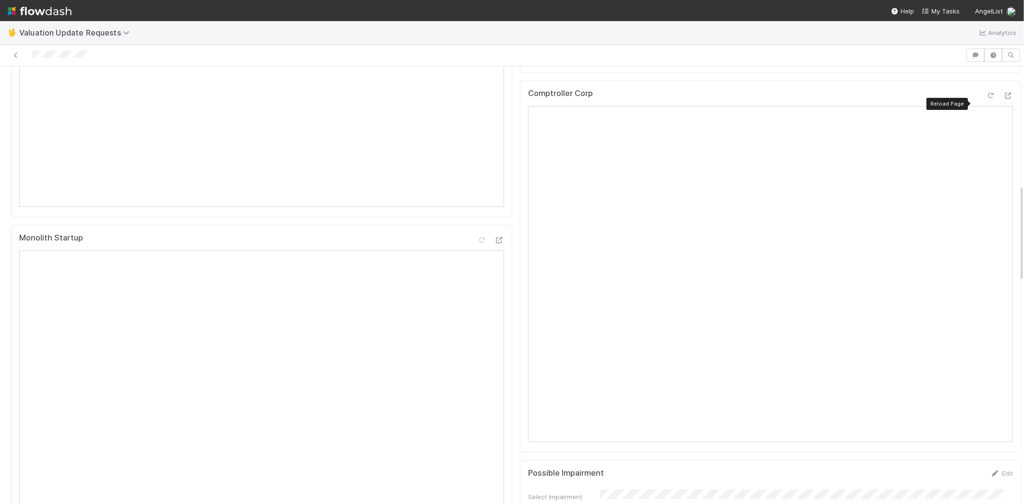
click at [986, 99] on icon at bounding box center [991, 96] width 10 height 6
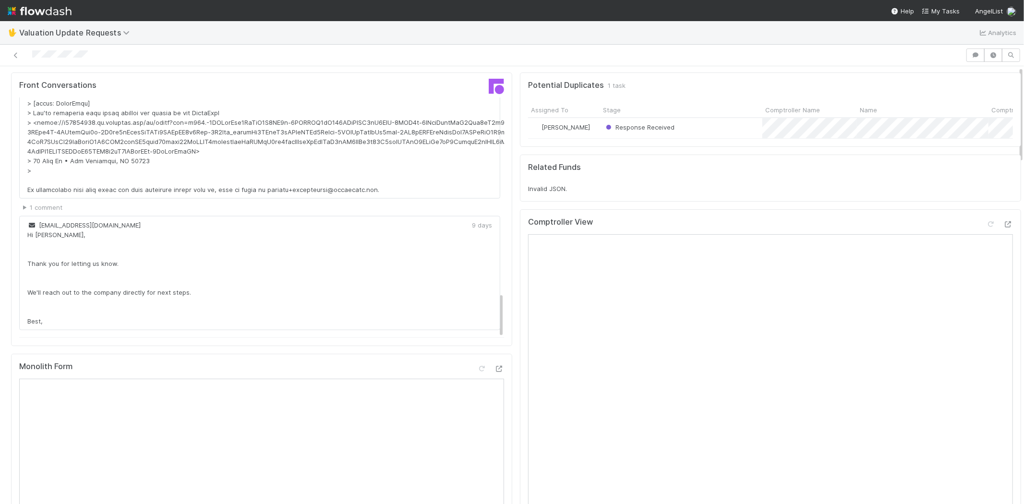
scroll to position [0, 0]
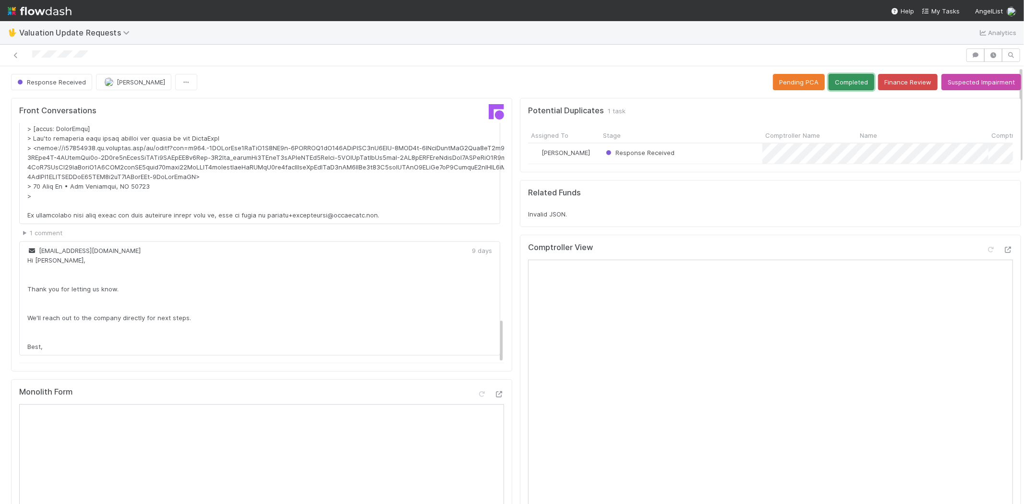
click at [833, 74] on button "Completed" at bounding box center [852, 82] width 46 height 16
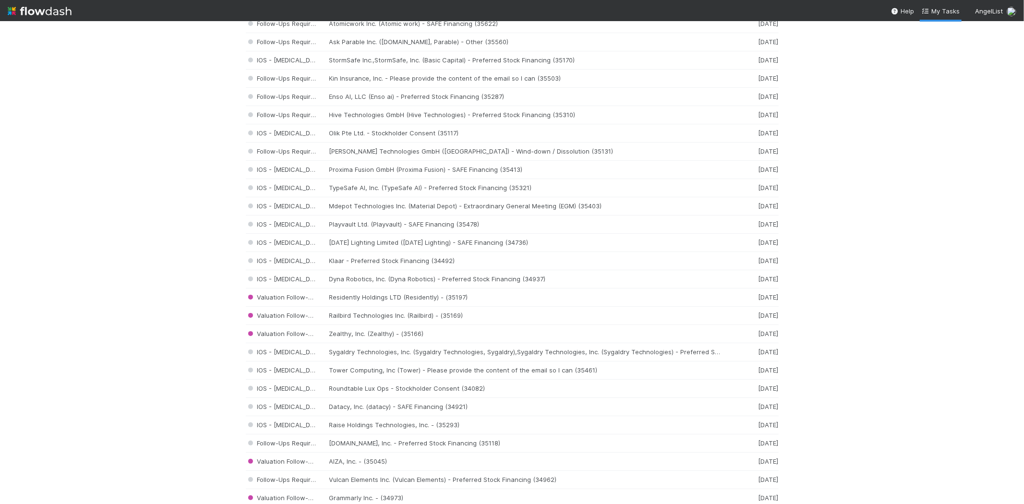
scroll to position [452, 0]
